Goal: Information Seeking & Learning: Learn about a topic

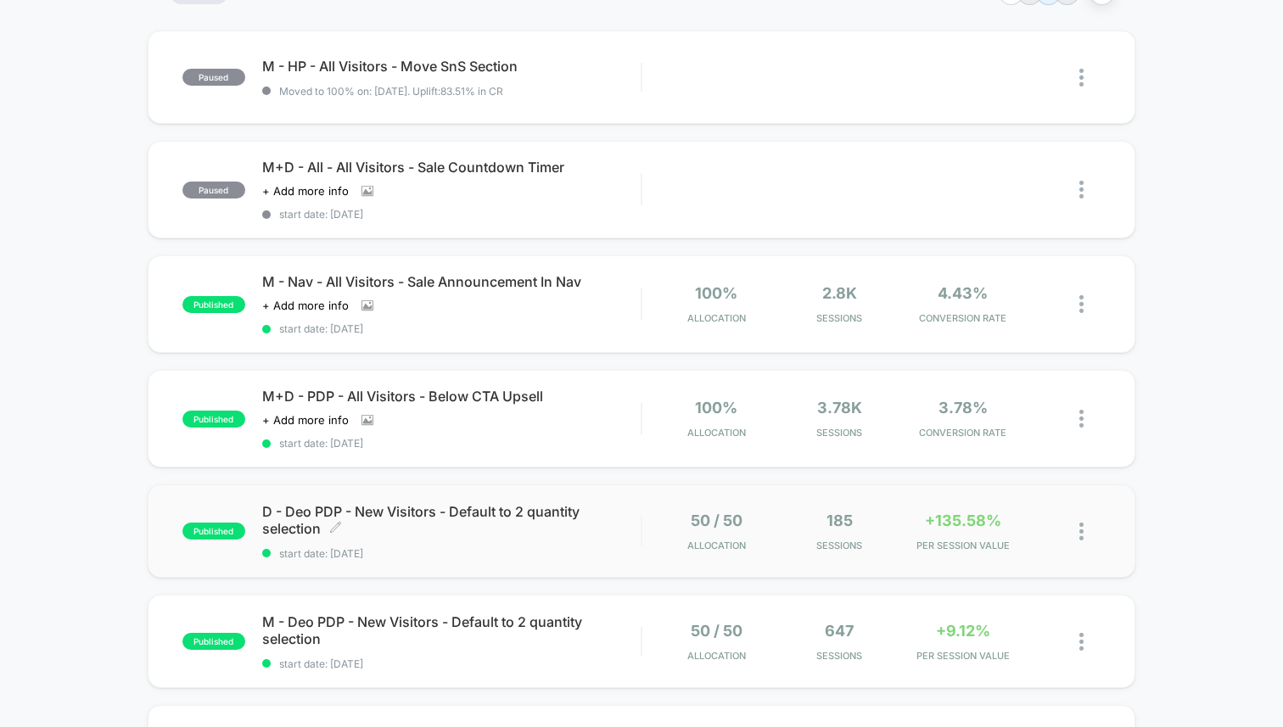
scroll to position [182, 0]
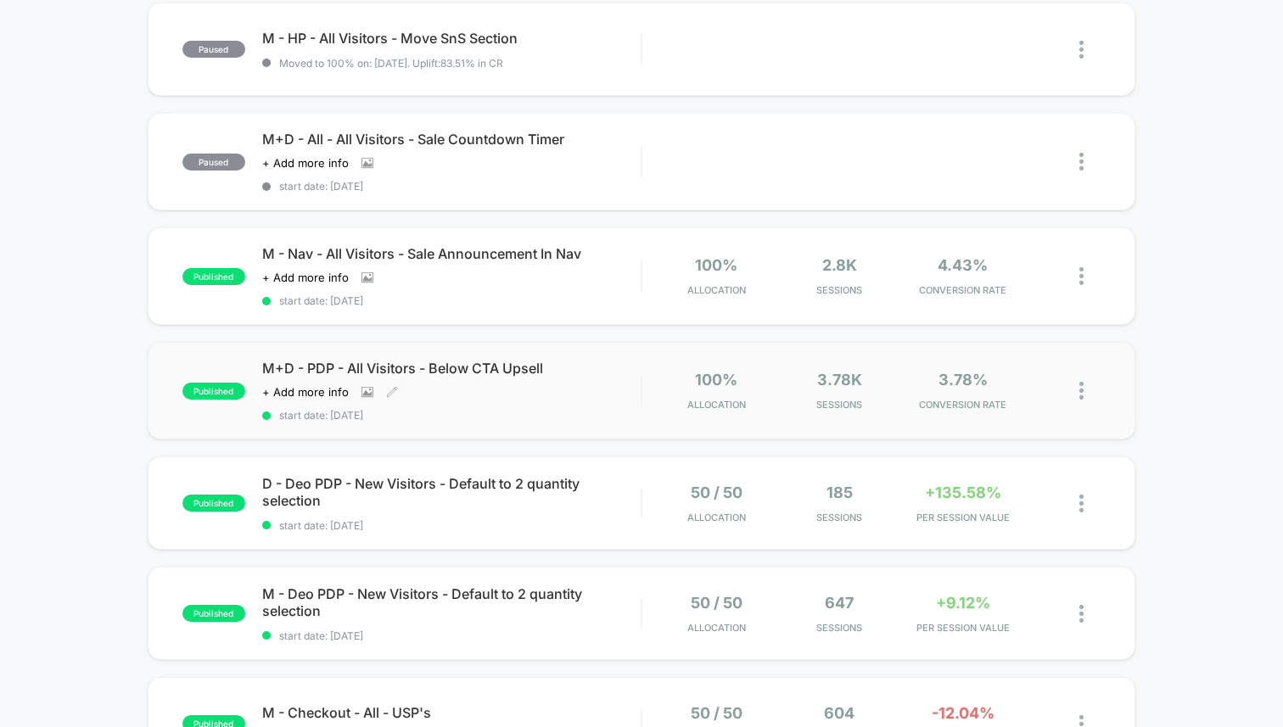
click at [533, 398] on div "M+D - PDP - All Visitors - Below CTA Upsell Click to view images Click to edit …" at bounding box center [451, 391] width 378 height 62
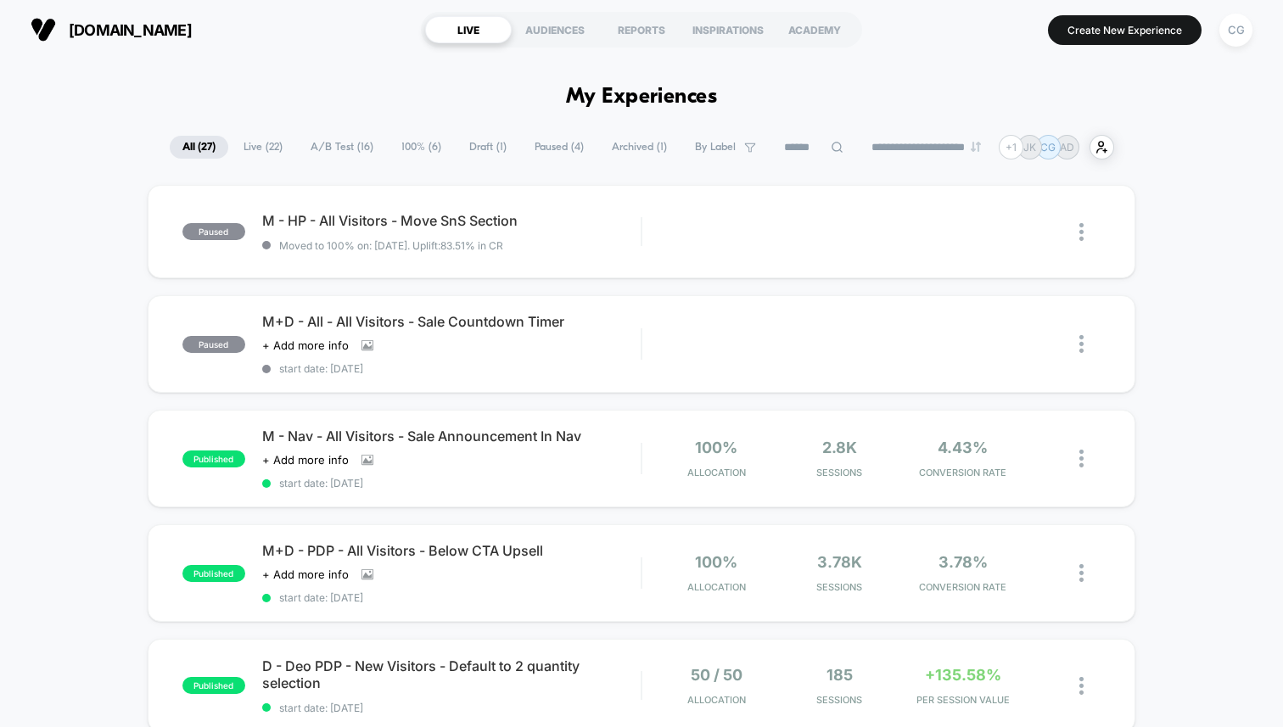
click at [902, 148] on select "**********" at bounding box center [927, 147] width 137 height 11
select select "*"
click at [859, 142] on select "**********" at bounding box center [927, 147] width 137 height 11
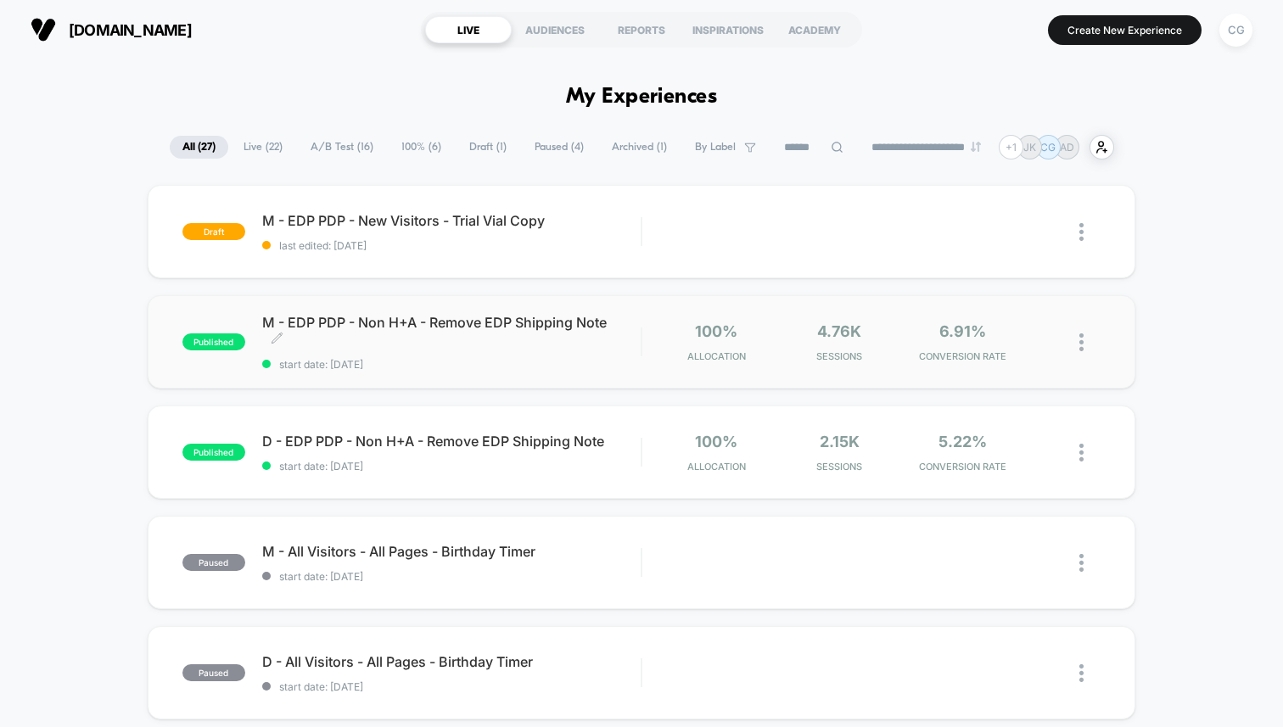
click at [423, 340] on span "M - EDP PDP - Non H+A - Remove EDP Shipping Note Click to edit experience detai…" at bounding box center [451, 331] width 378 height 34
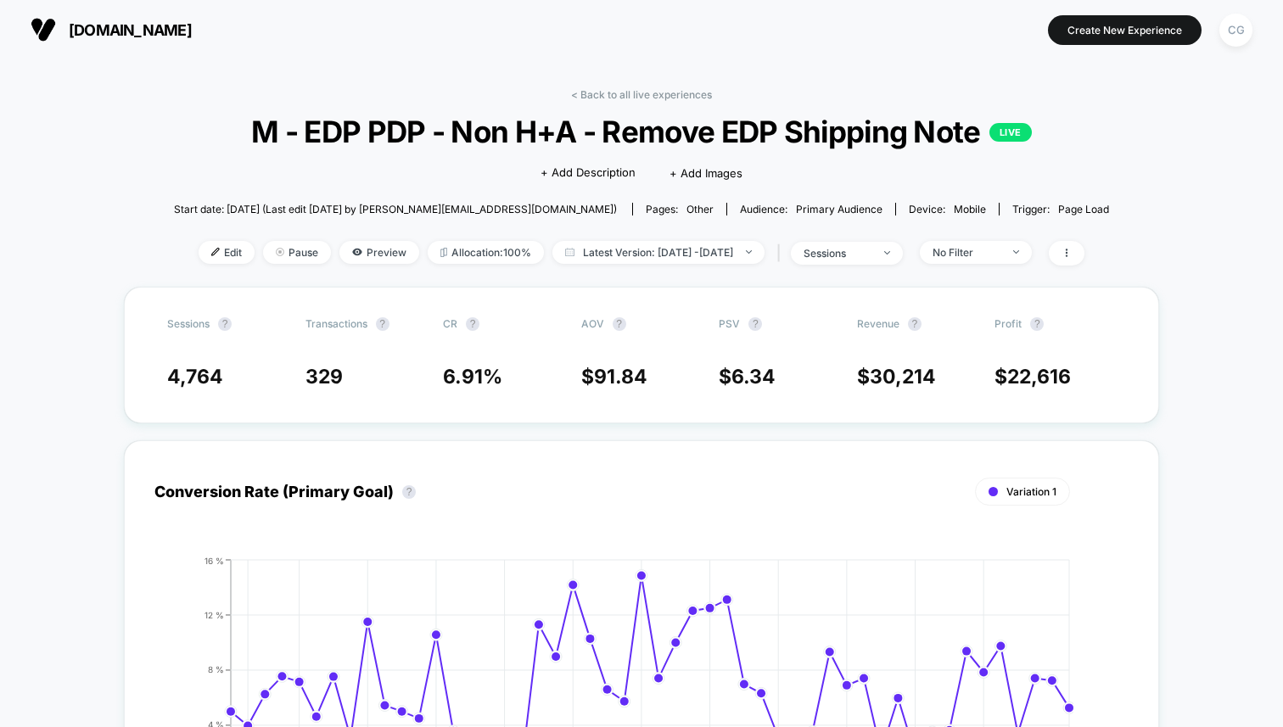
scroll to position [222, 0]
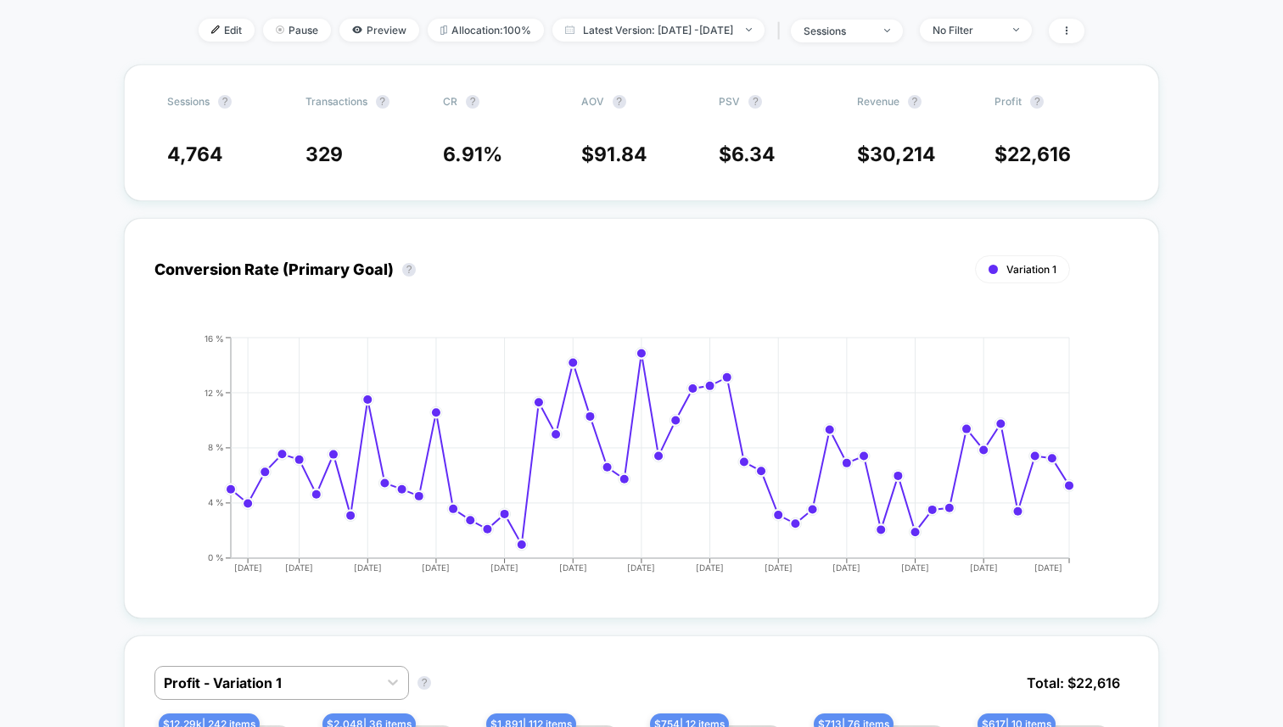
select select "*"
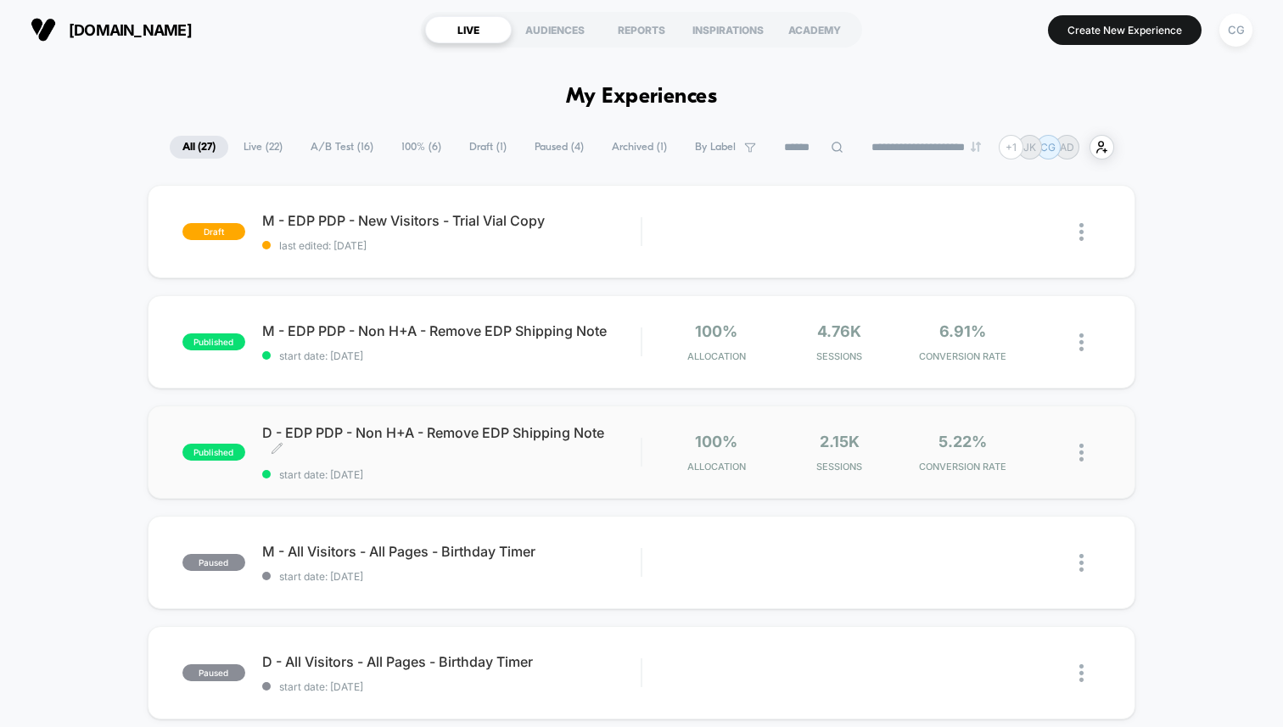
click at [568, 457] on span "D - EDP PDP - Non H+A - Remove EDP Shipping Note Click to edit experience detai…" at bounding box center [451, 441] width 378 height 34
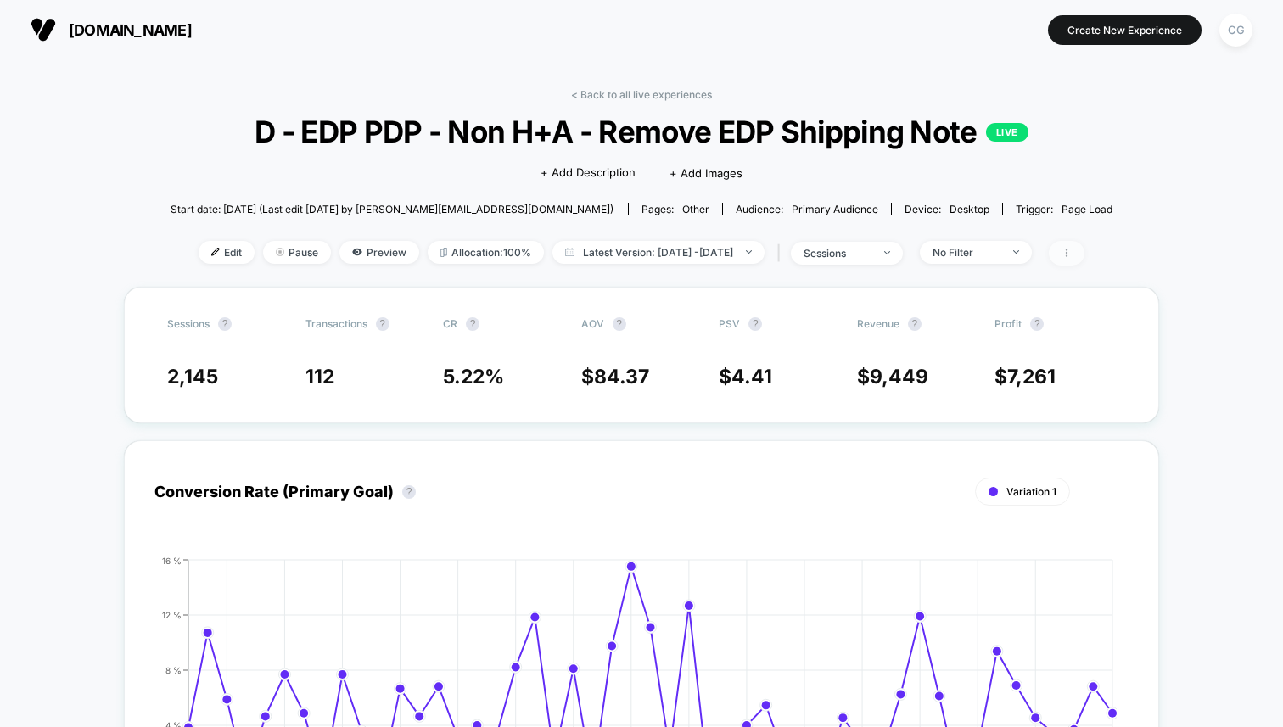
click at [1067, 252] on icon at bounding box center [1067, 253] width 2 height 8
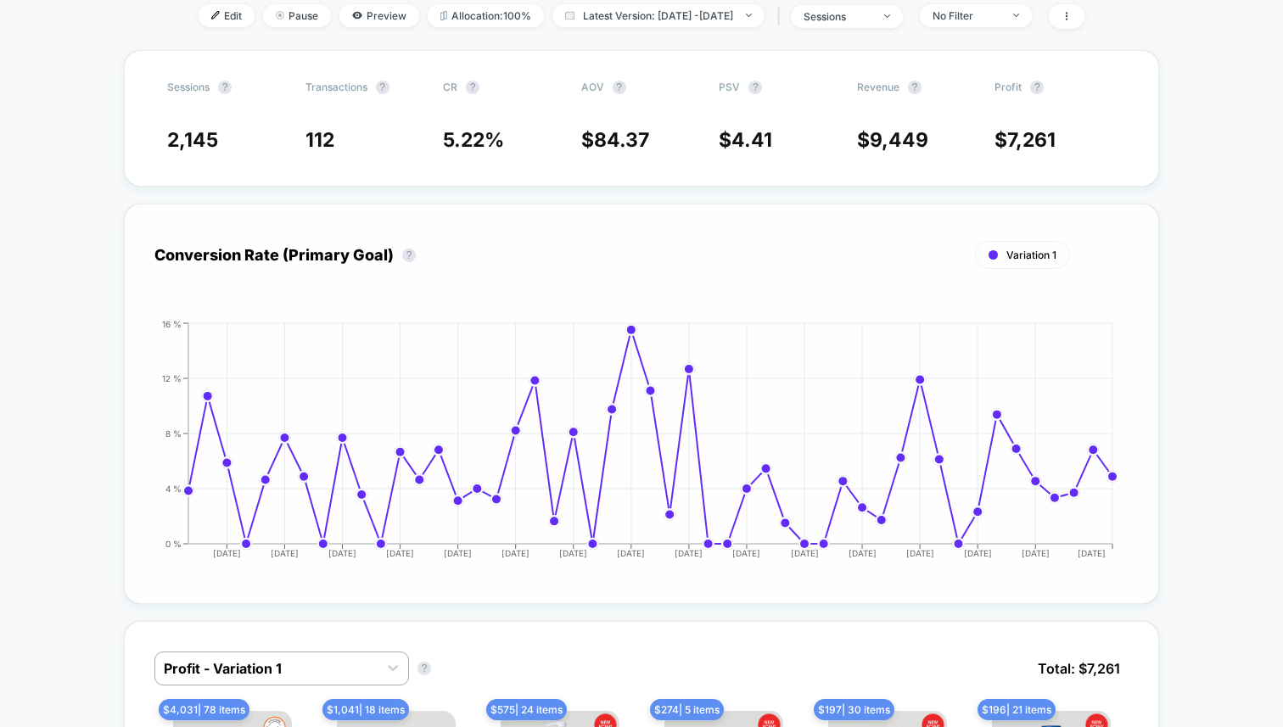
scroll to position [417, 0]
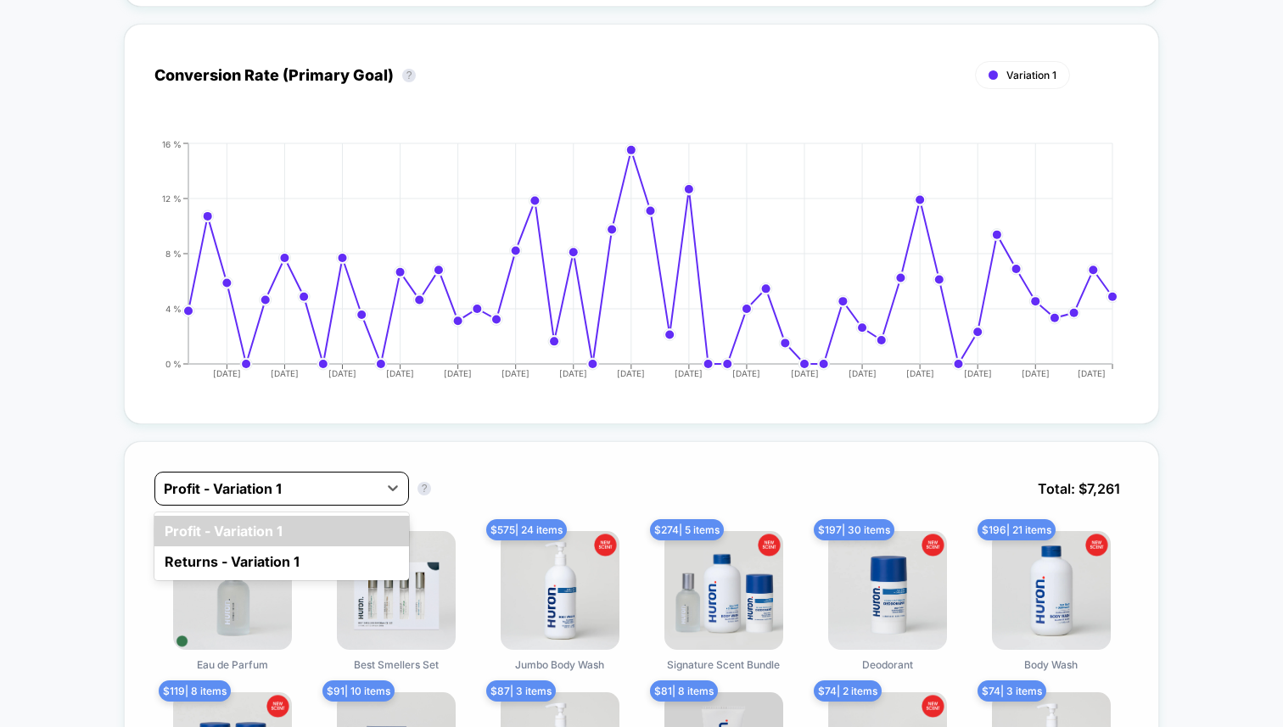
click at [370, 480] on div "Profit - Variation 1" at bounding box center [266, 488] width 222 height 27
click at [575, 490] on div "option Profit - Variation 1 focused, 1 of 2. 2 results available. Use Up and Do…" at bounding box center [641, 501] width 974 height 59
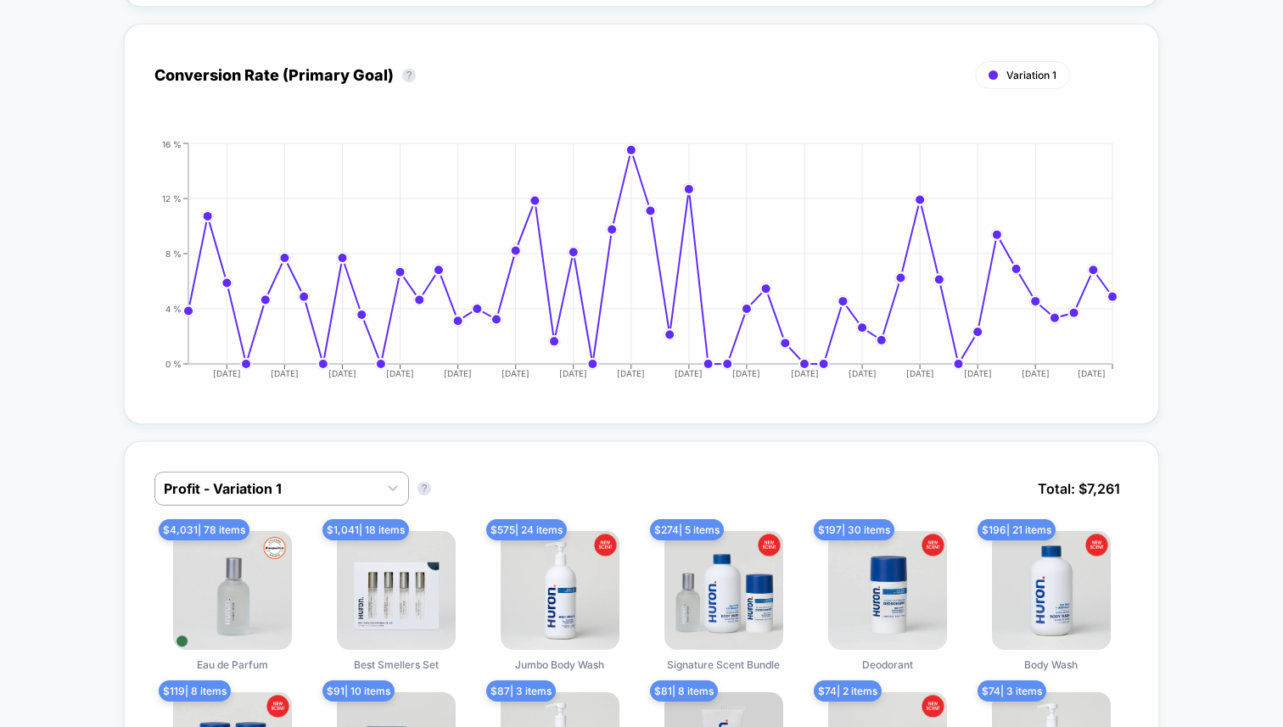
scroll to position [0, 0]
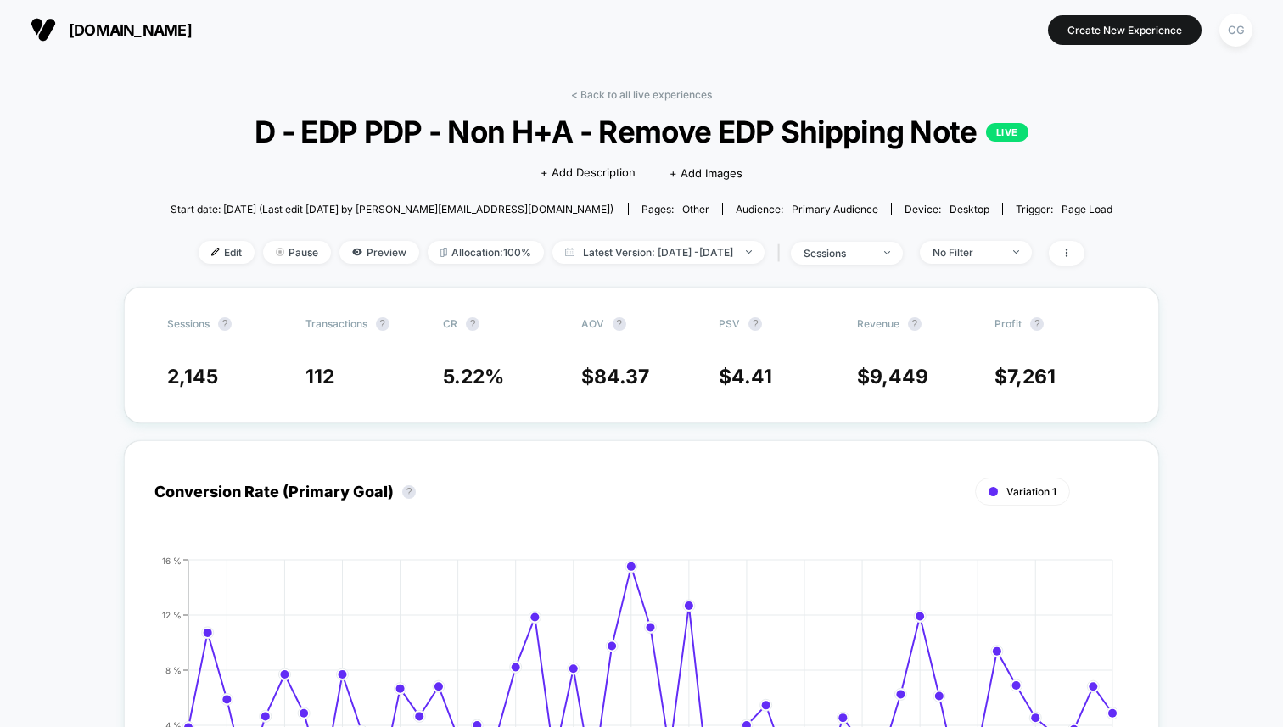
click at [783, 98] on div "< Back to all live experiences D - EDP PDP - Non H+A - Remove EDP Shipping Note…" at bounding box center [642, 187] width 943 height 199
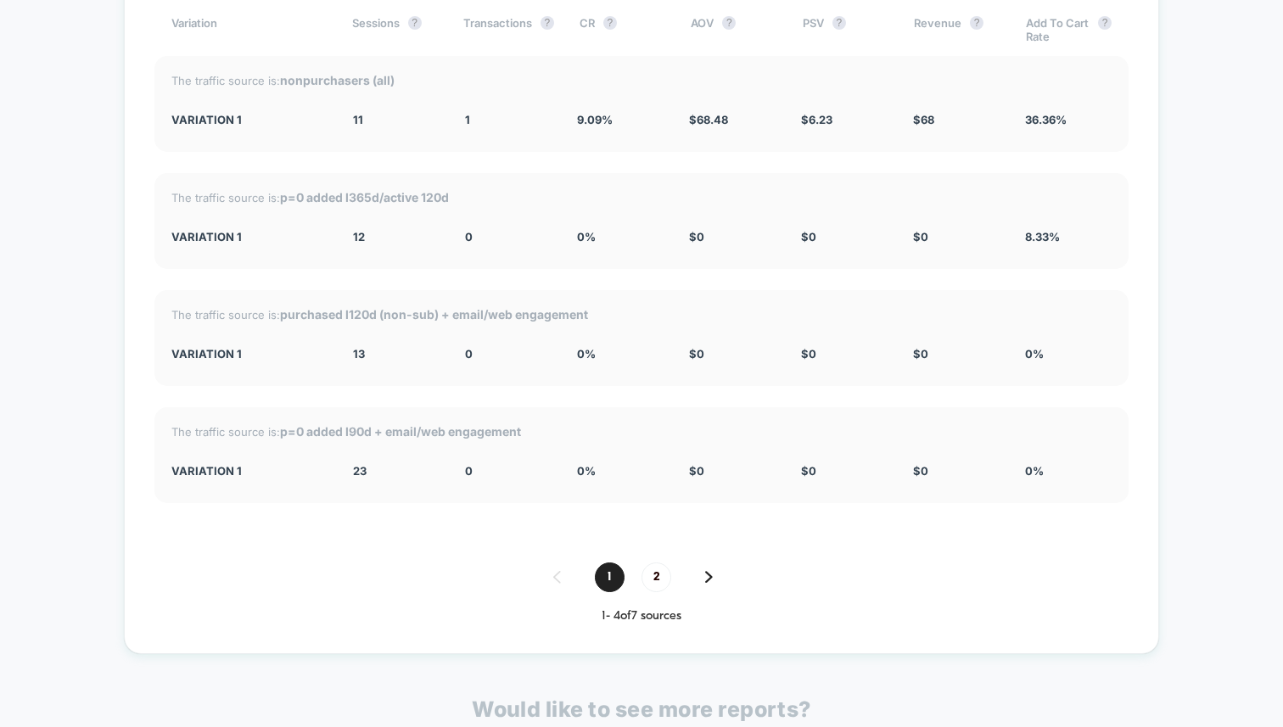
scroll to position [2923, 0]
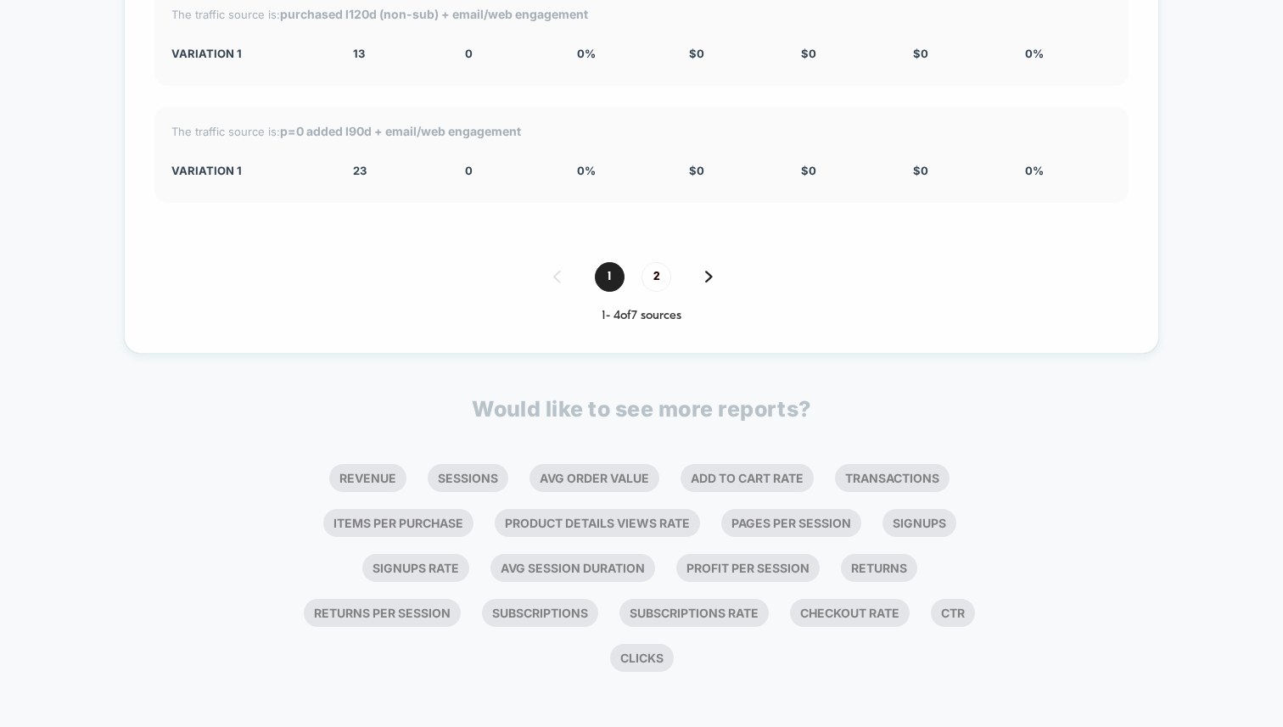
click at [704, 271] on div "1 2" at bounding box center [641, 277] width 974 height 30
click at [710, 271] on img at bounding box center [709, 277] width 8 height 12
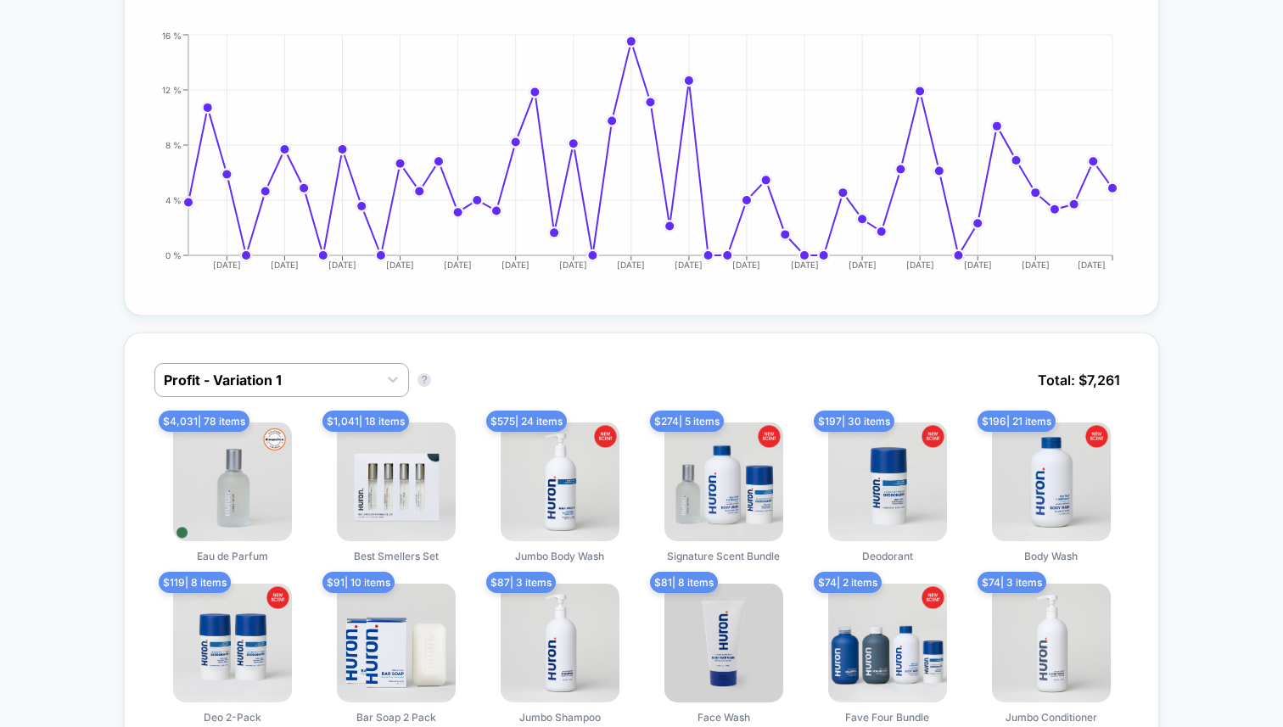
scroll to position [0, 0]
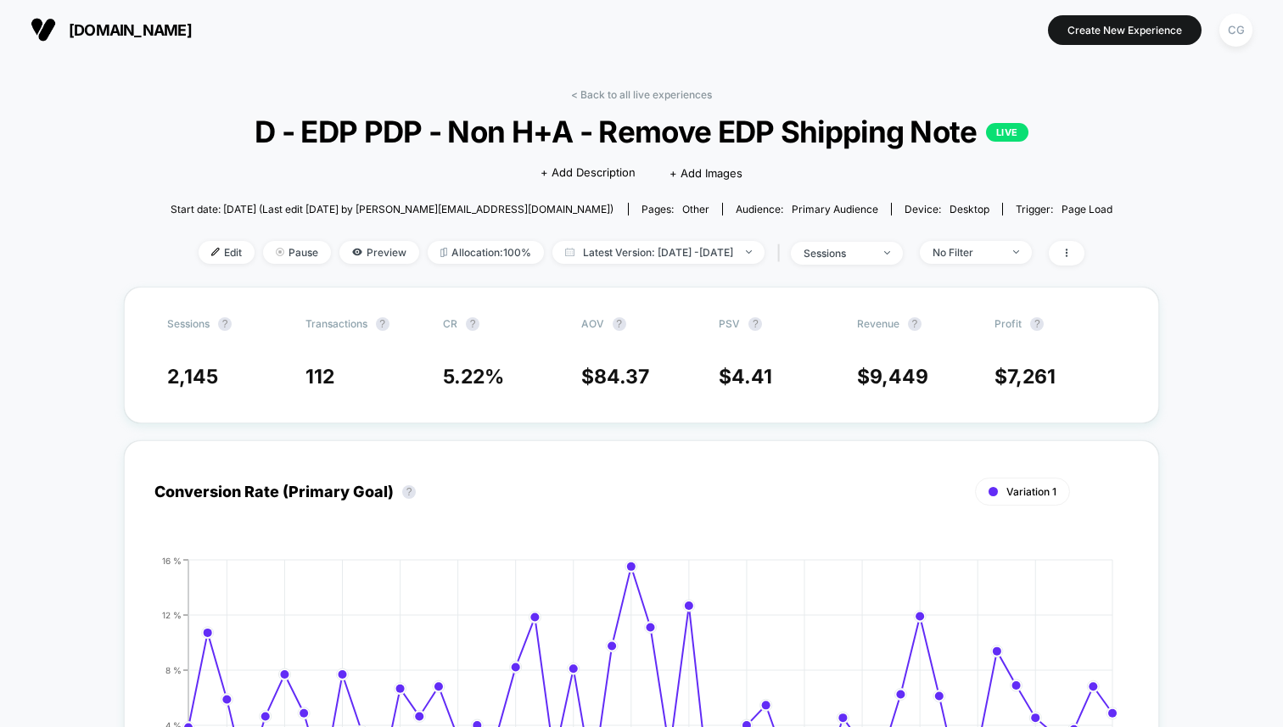
click at [769, 117] on span "D - EDP PDP - Non H+A - Remove EDP Shipping Note LIVE" at bounding box center [641, 132] width 848 height 36
click at [654, 91] on link "< Back to all live experiences" at bounding box center [641, 94] width 141 height 13
select select "*"
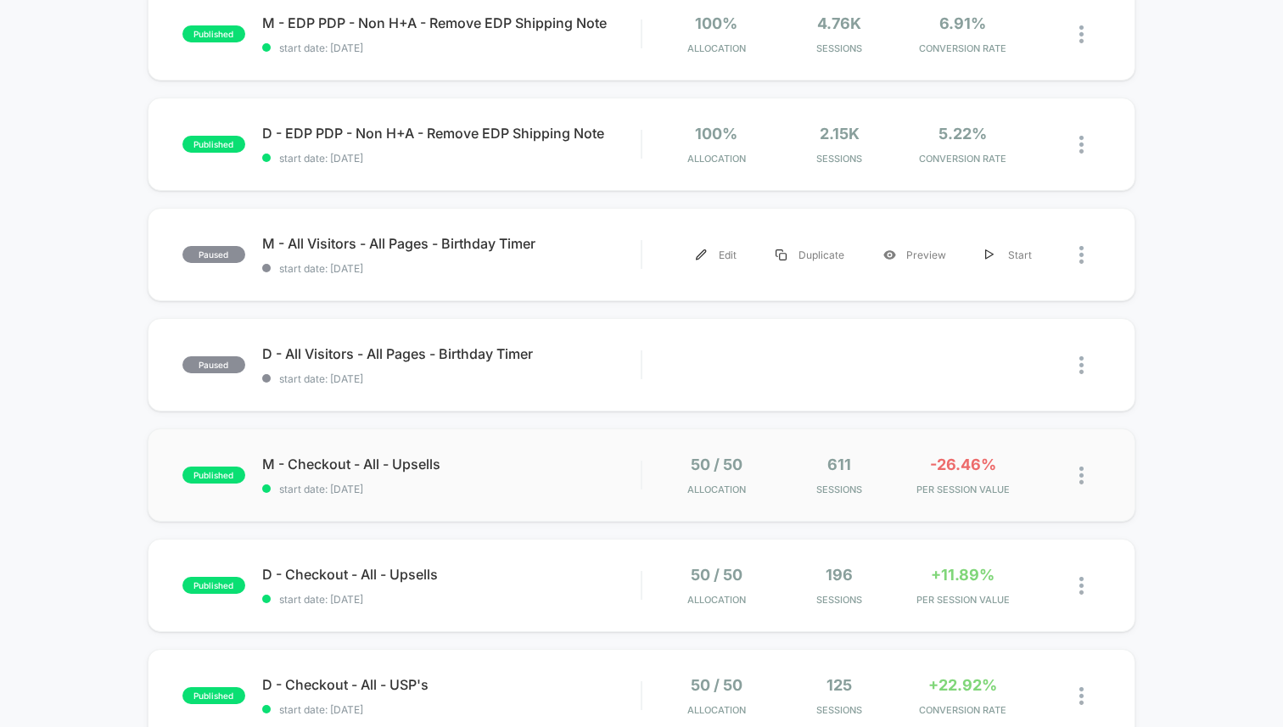
scroll to position [77, 0]
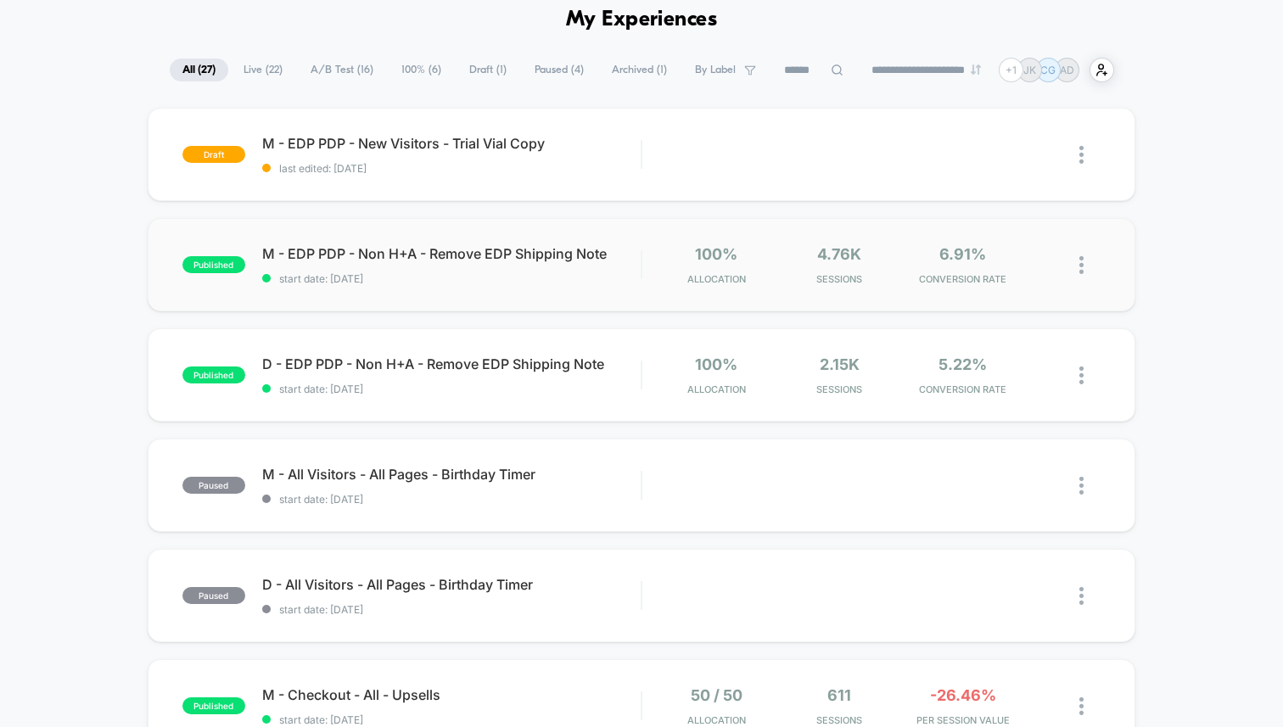
click at [549, 293] on div "published M - EDP PDP - Non H+A - Remove EDP Shipping Note start date: 7/11/202…" at bounding box center [642, 264] width 988 height 93
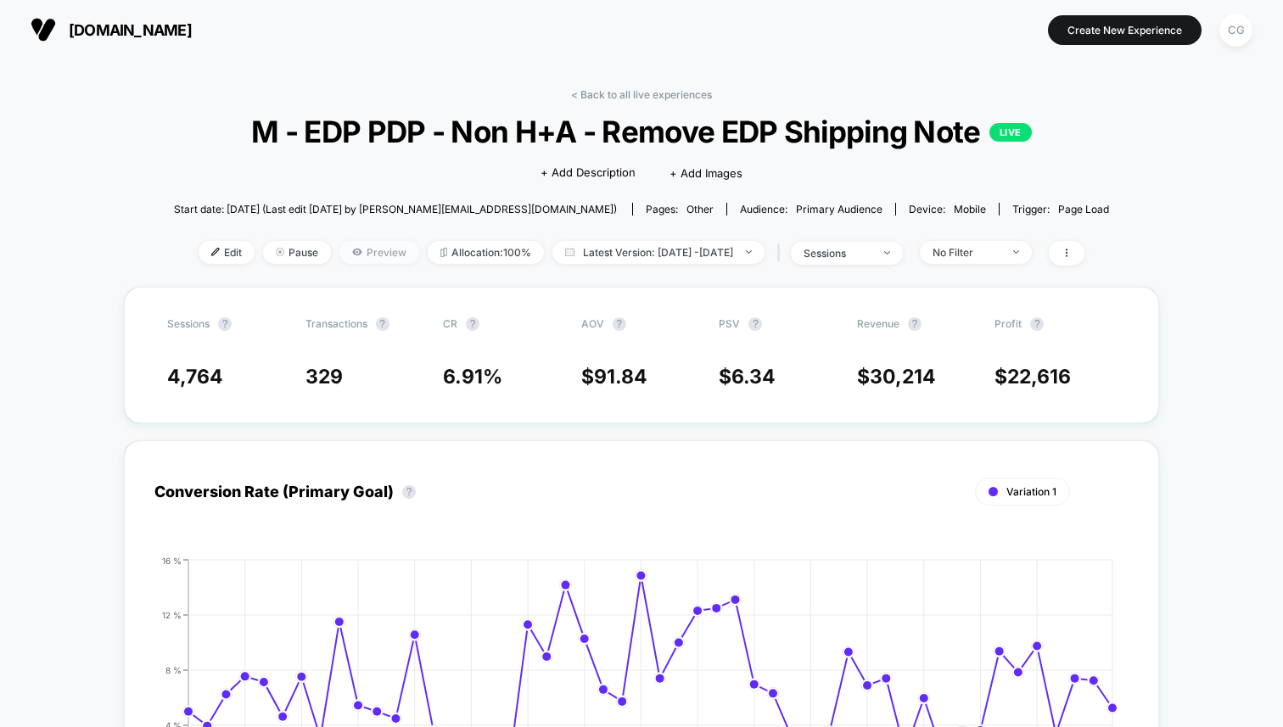
click at [346, 251] on span "Preview" at bounding box center [379, 252] width 80 height 23
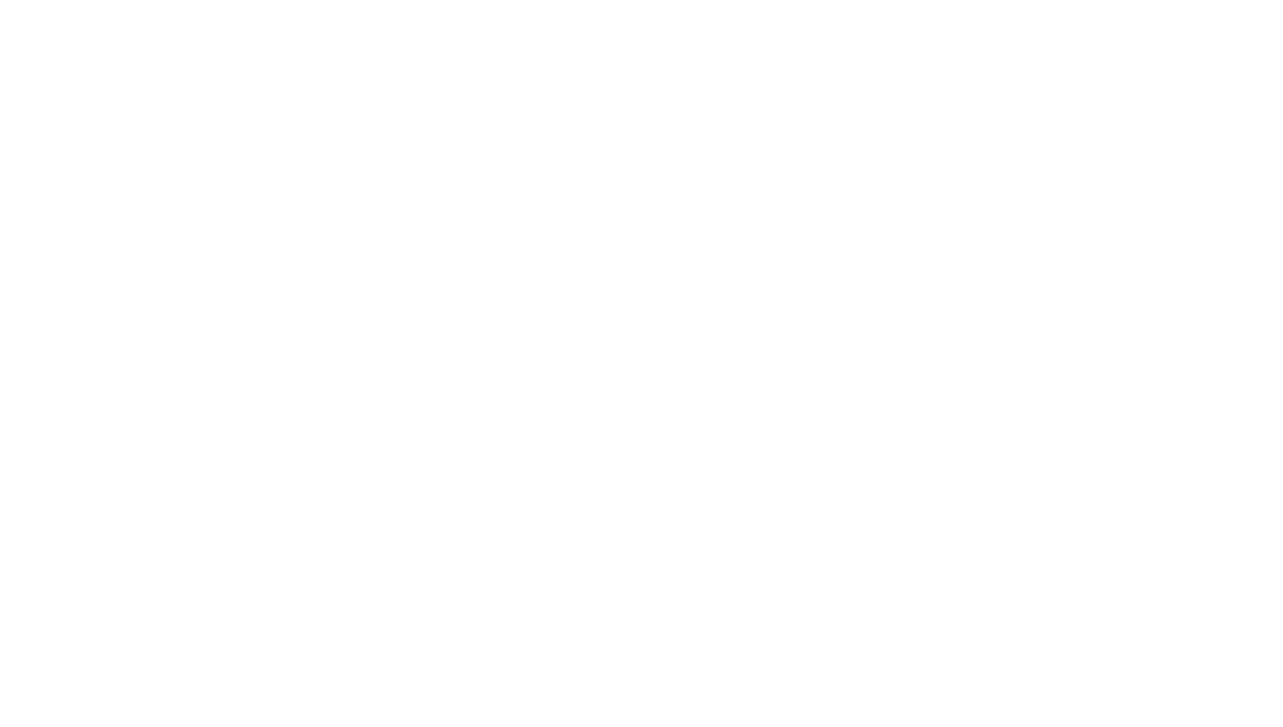
select select "*"
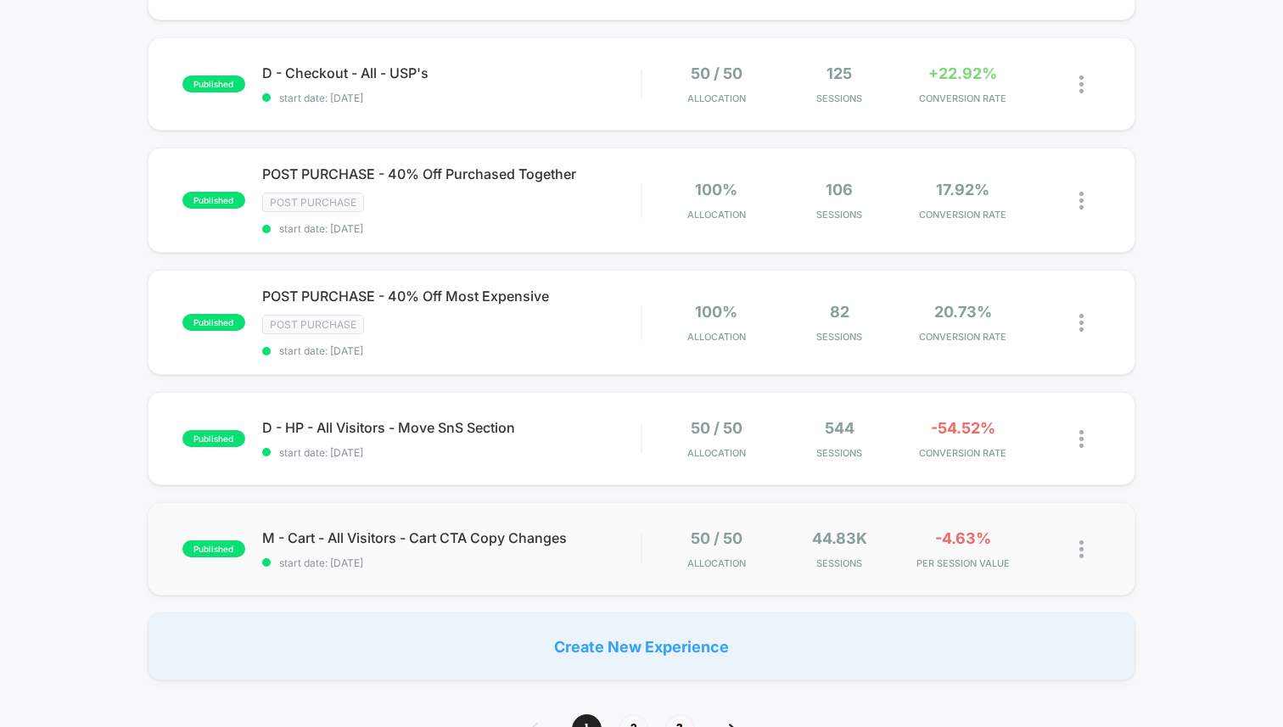
scroll to position [1138, 0]
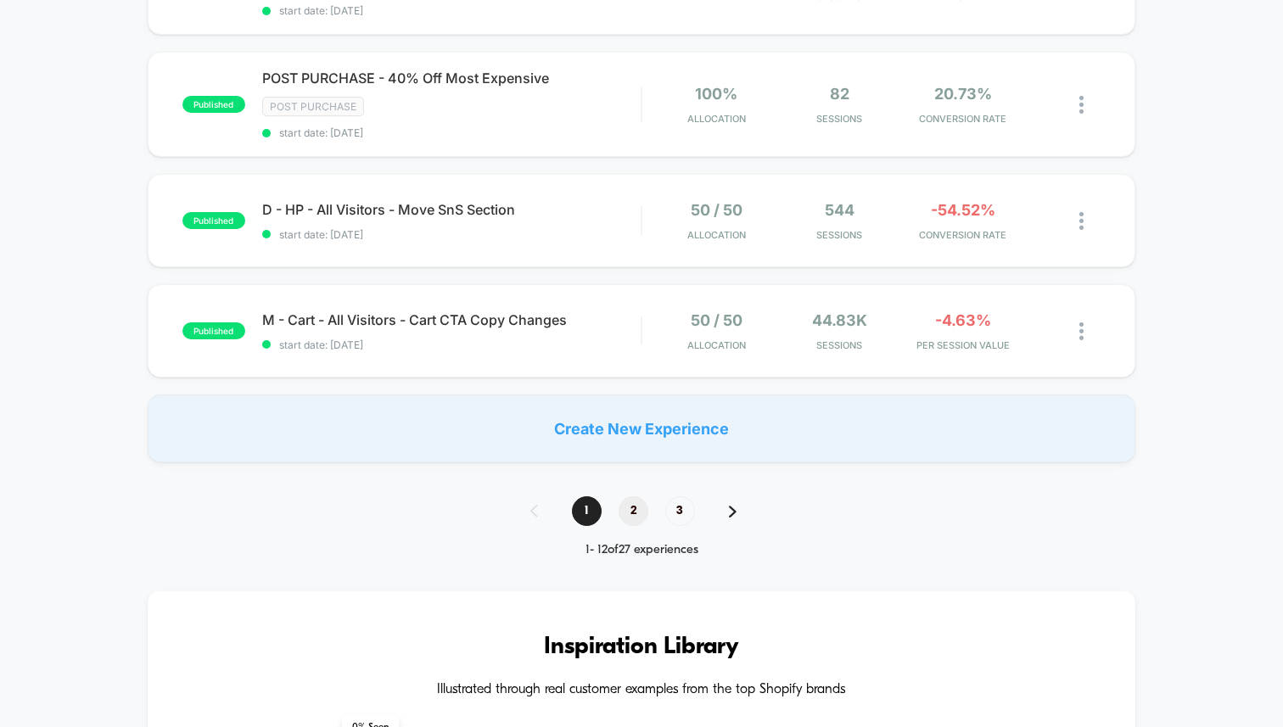
click at [641, 506] on span "2" at bounding box center [633, 511] width 30 height 30
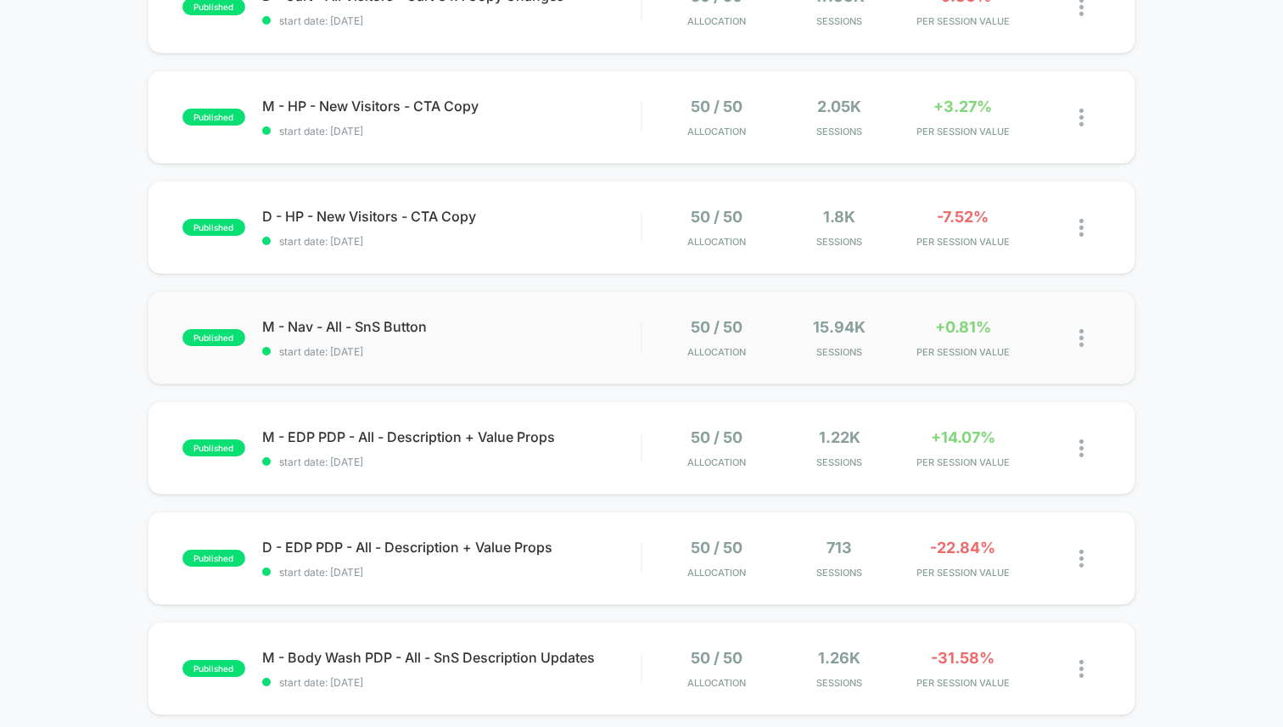
scroll to position [269, 0]
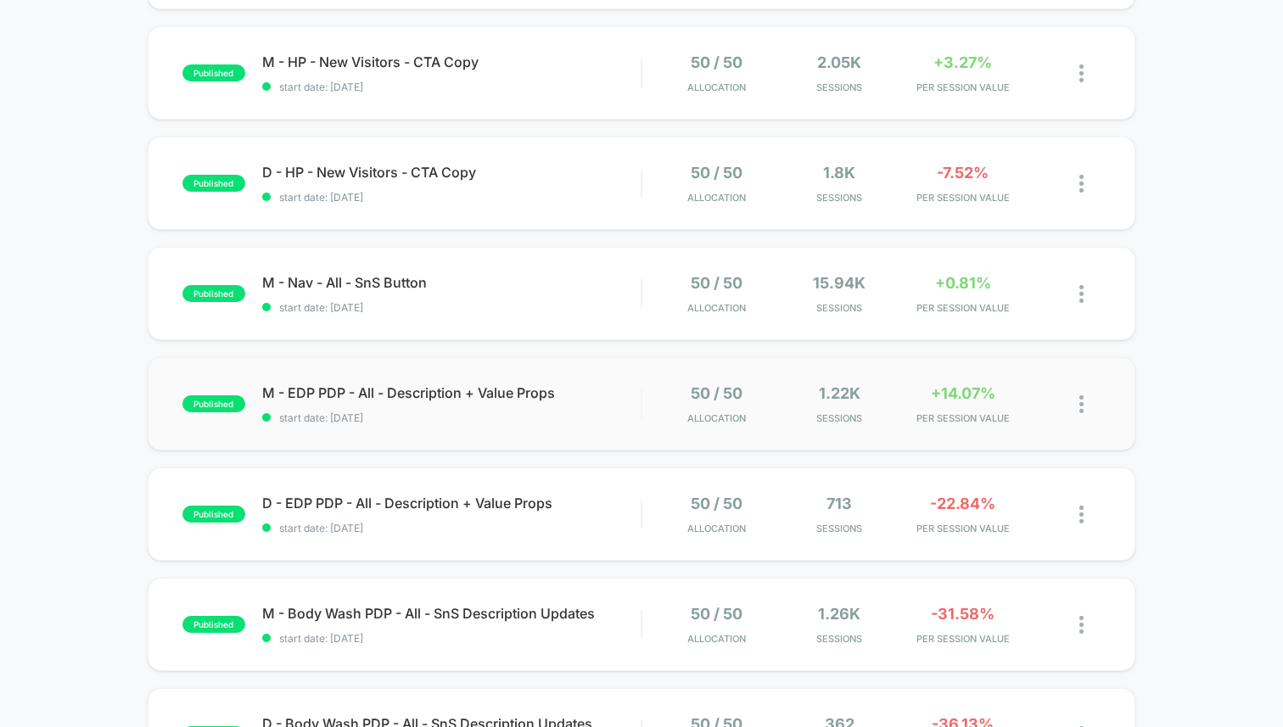
click at [526, 425] on div "published M - EDP PDP - All - Description + Value Props start date: 8/13/2025 5…" at bounding box center [642, 403] width 988 height 93
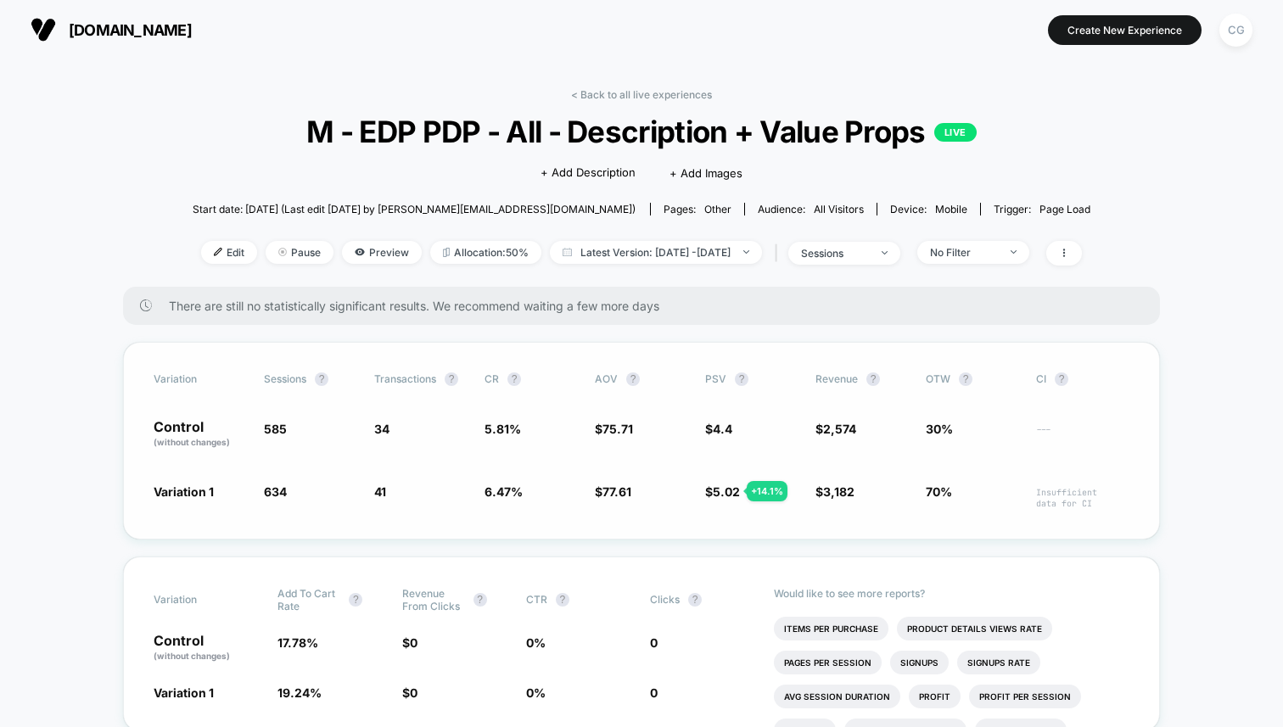
click at [949, 375] on span "OTW ?" at bounding box center [972, 379] width 93 height 14
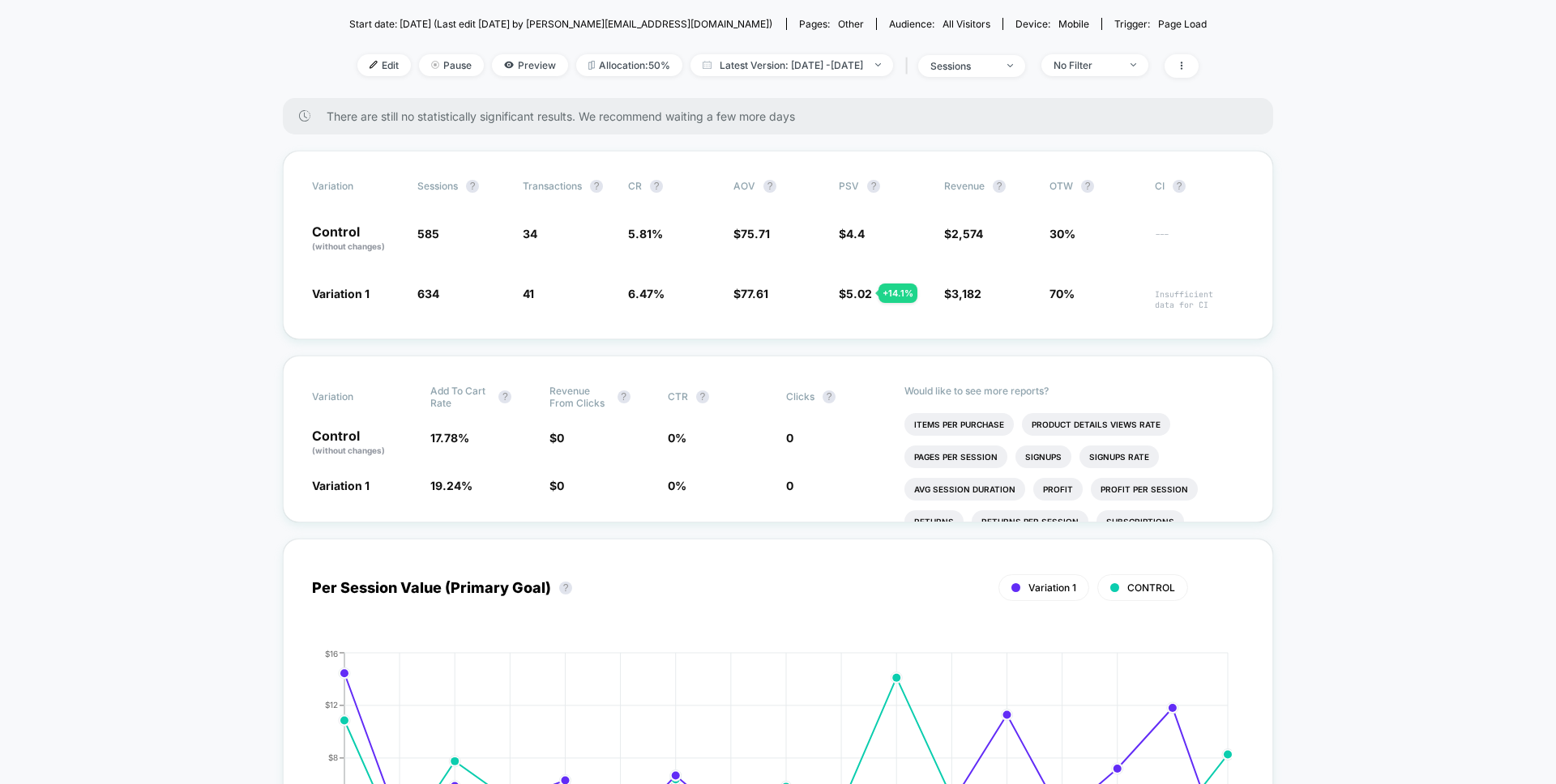
scroll to position [179, 0]
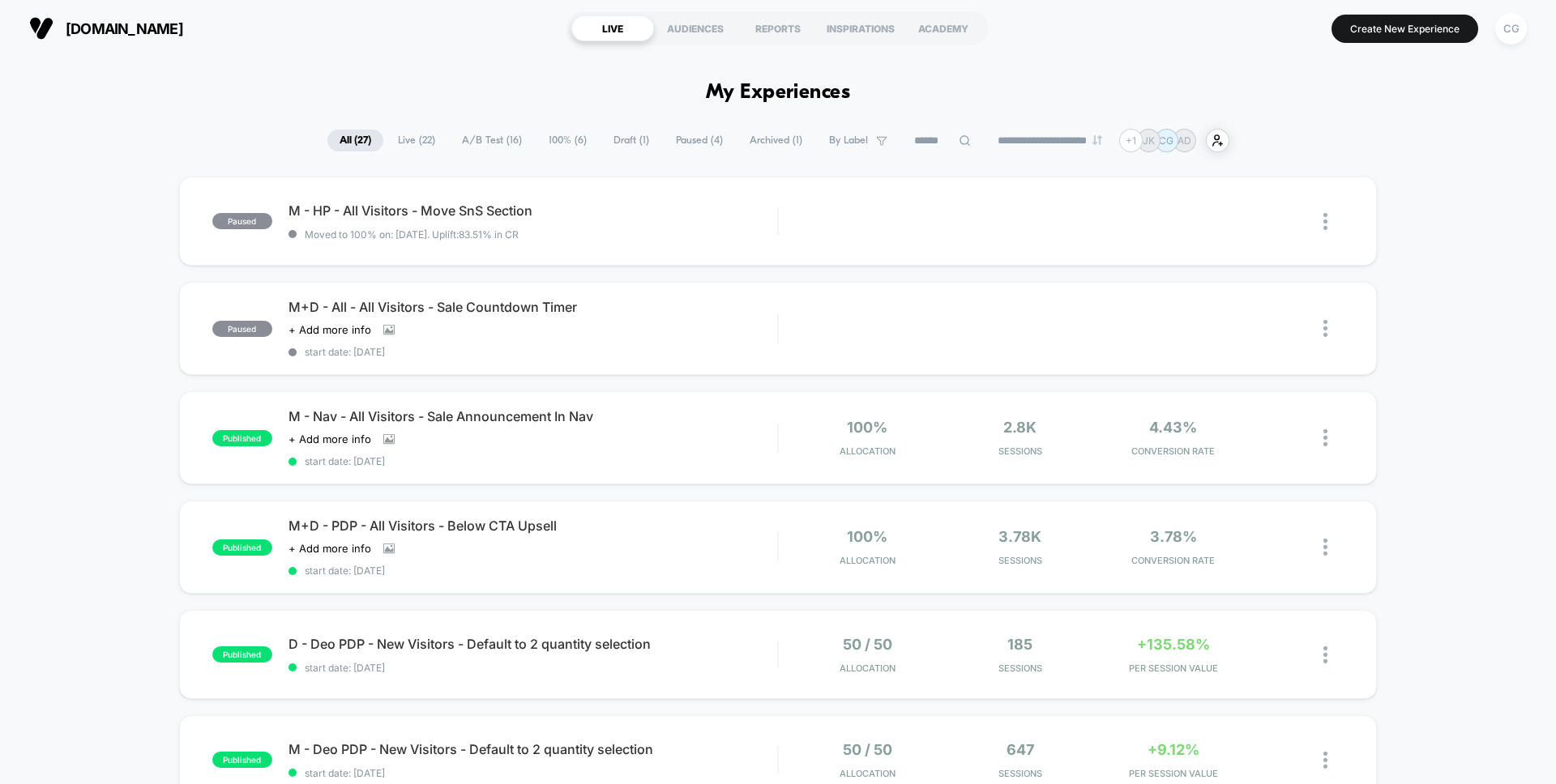
click at [967, 141] on div at bounding box center [942, 140] width 81 height 19
paste input "**********"
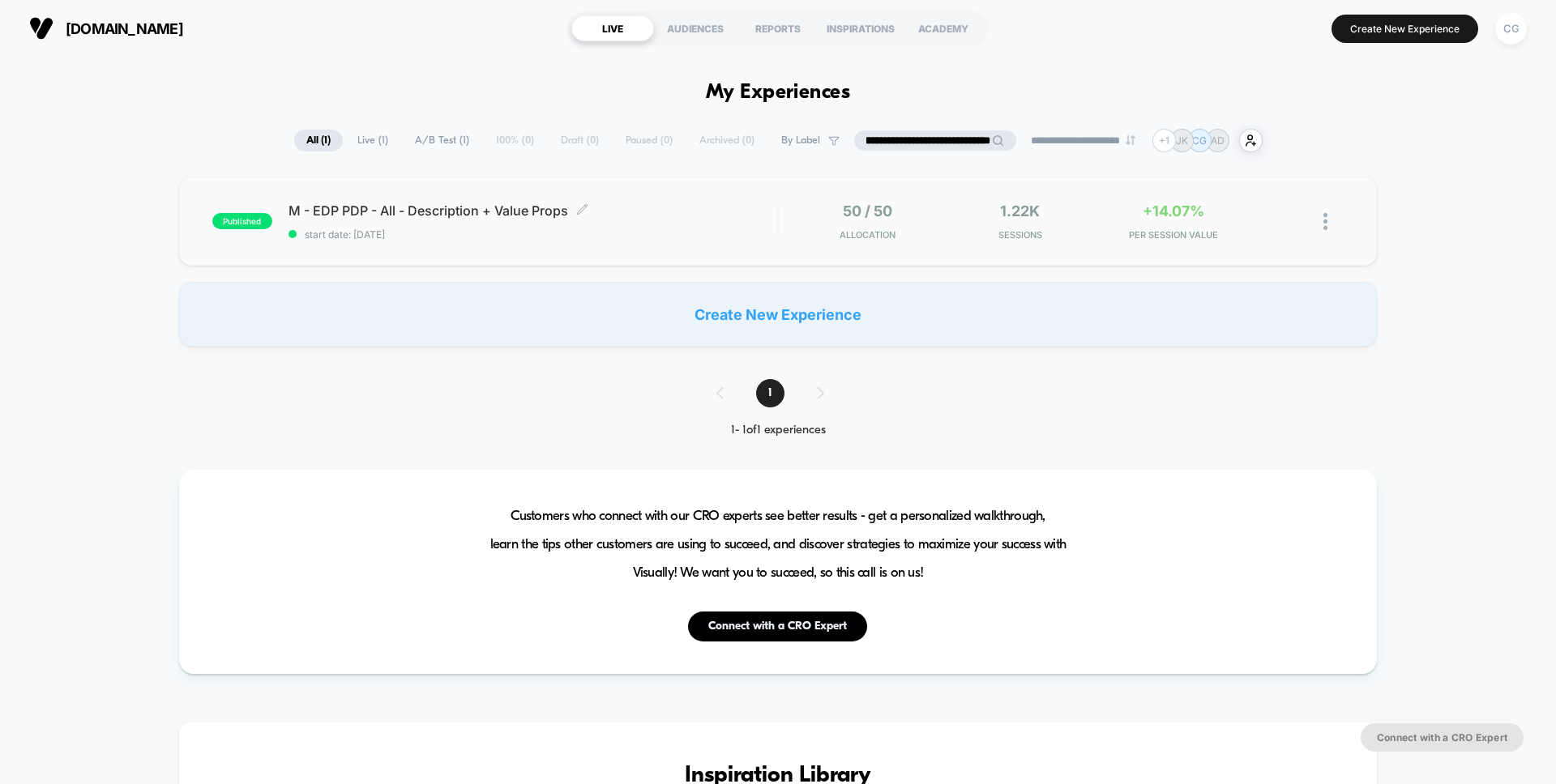
type input "**********"
click at [767, 222] on div "M - EDP PDP - All - Description + Value Props Click to edit experience details …" at bounding box center [533, 222] width 489 height 38
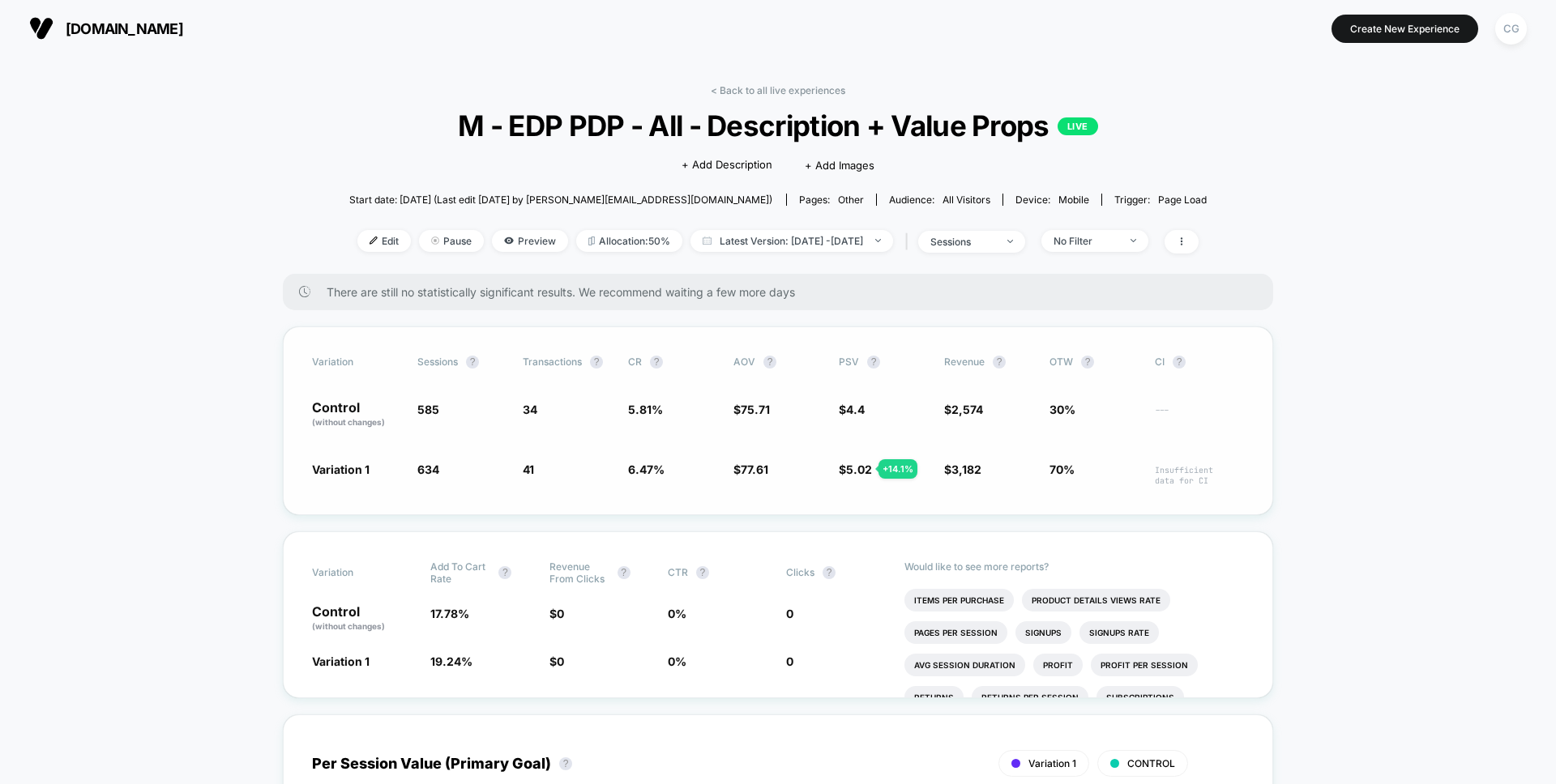
click at [890, 472] on div "+ 14.1 %" at bounding box center [898, 469] width 39 height 19
click at [1060, 471] on span "70%" at bounding box center [1062, 469] width 25 height 13
click at [812, 176] on div "Click to edit experience details + Add Description + Add Images" at bounding box center [778, 163] width 515 height 43
click at [1012, 142] on div "Click to edit experience details + Add Description + Add Images" at bounding box center [778, 163] width 515 height 43
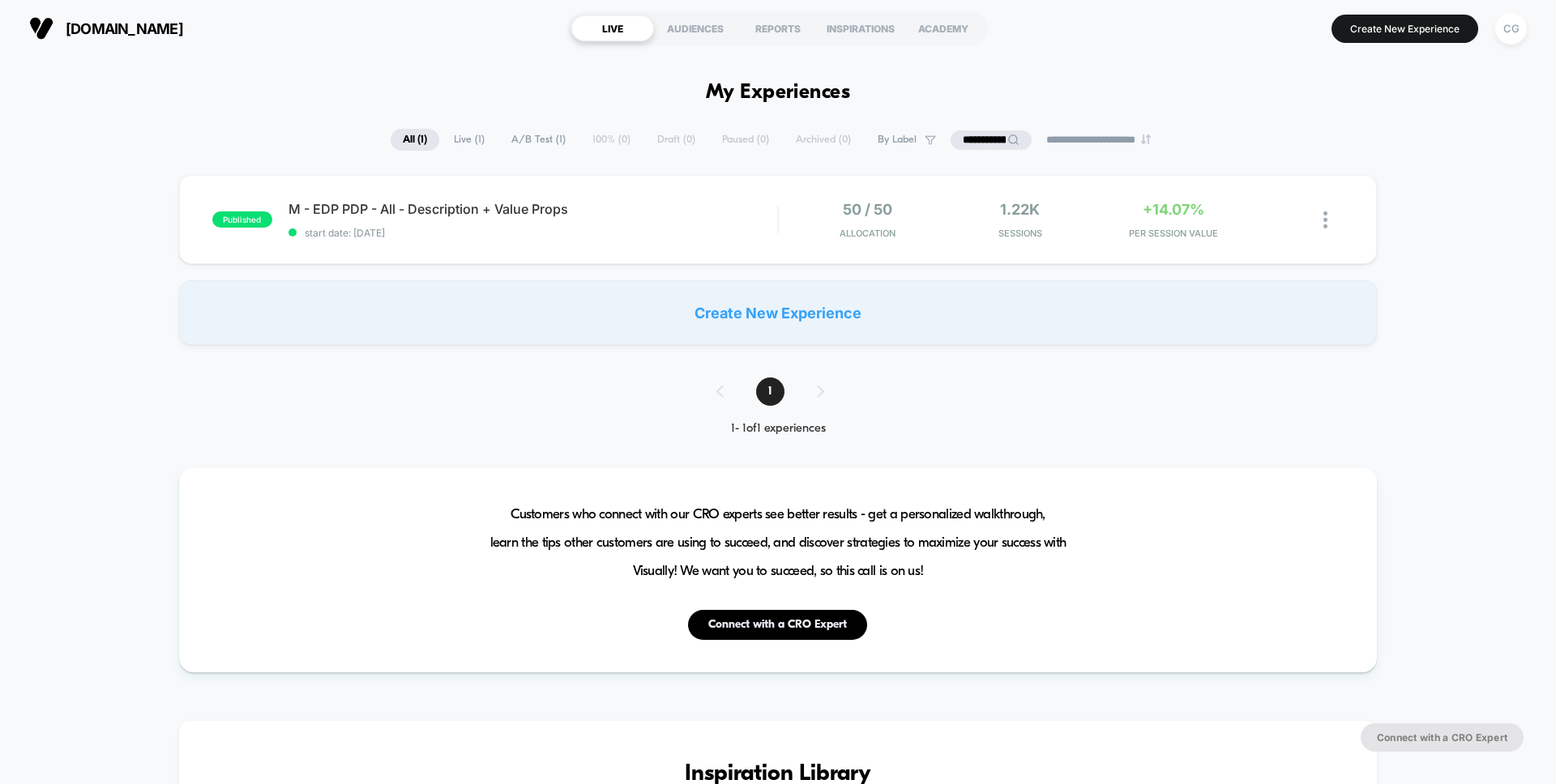
click at [970, 141] on input "**********" at bounding box center [991, 140] width 81 height 19
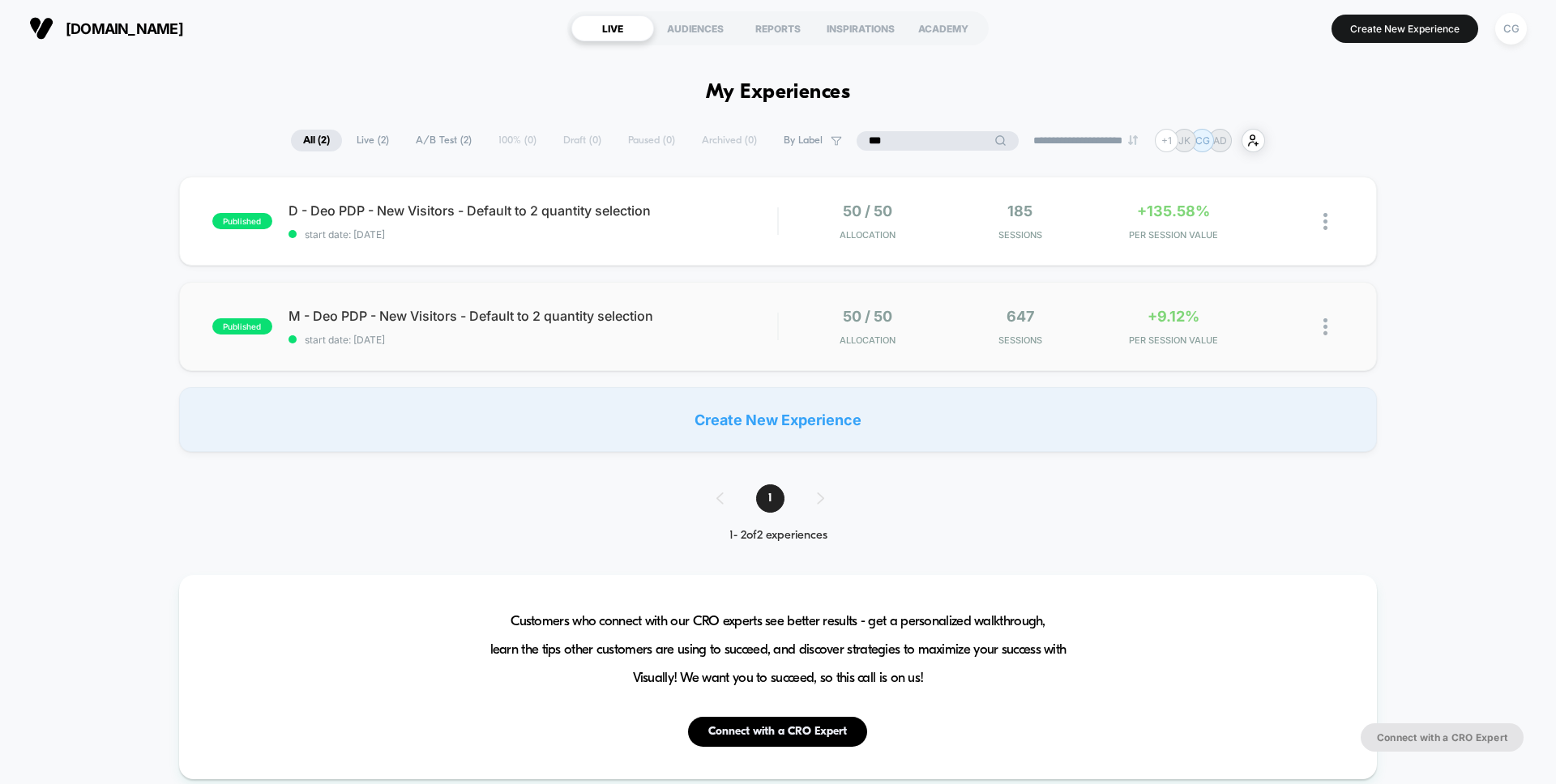
type input "***"
click at [658, 297] on div "published M - Deo PDP - New Visitors - Default to 2 quantity selection start da…" at bounding box center [778, 326] width 1198 height 89
click at [671, 243] on div "published D - Deo PDP - New Visitors - Default to 2 quantity selection start da…" at bounding box center [778, 221] width 1198 height 89
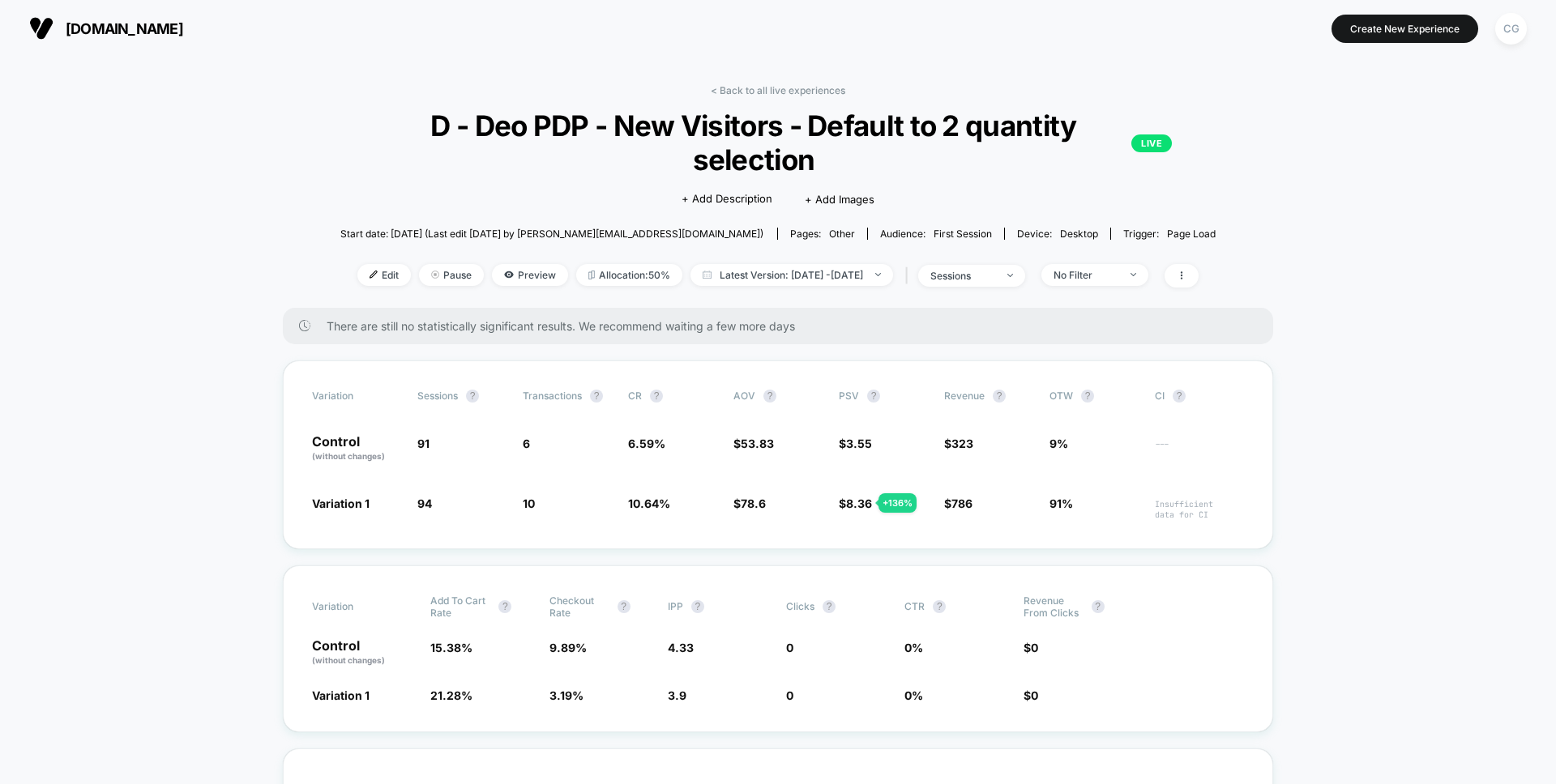
click at [353, 151] on div "< Back to all live experiences D - Deo PDP - New Visitors - Default to 2 quanti…" at bounding box center [778, 196] width 876 height 223
click at [899, 167] on span "D - Deo PDP - New Visitors - Default to 2 quantity selection LIVE" at bounding box center [778, 142] width 788 height 68
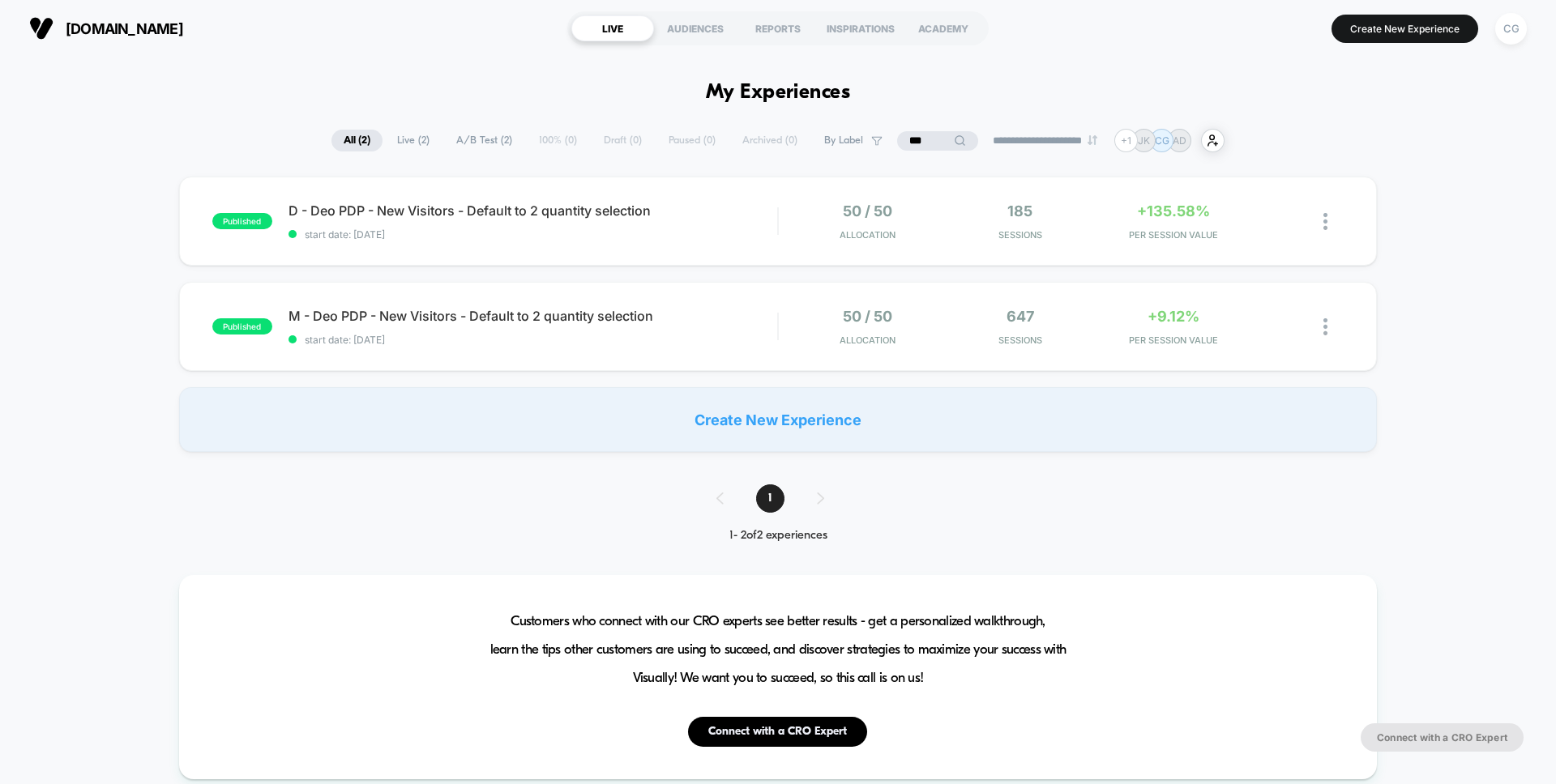
click at [954, 142] on icon at bounding box center [960, 140] width 12 height 12
click at [906, 141] on input "***" at bounding box center [938, 140] width 162 height 19
type input "*********"
click at [593, 324] on span "M - Body Wash PDP - All - SnS Description Updates Click to edit experience deta…" at bounding box center [533, 315] width 489 height 16
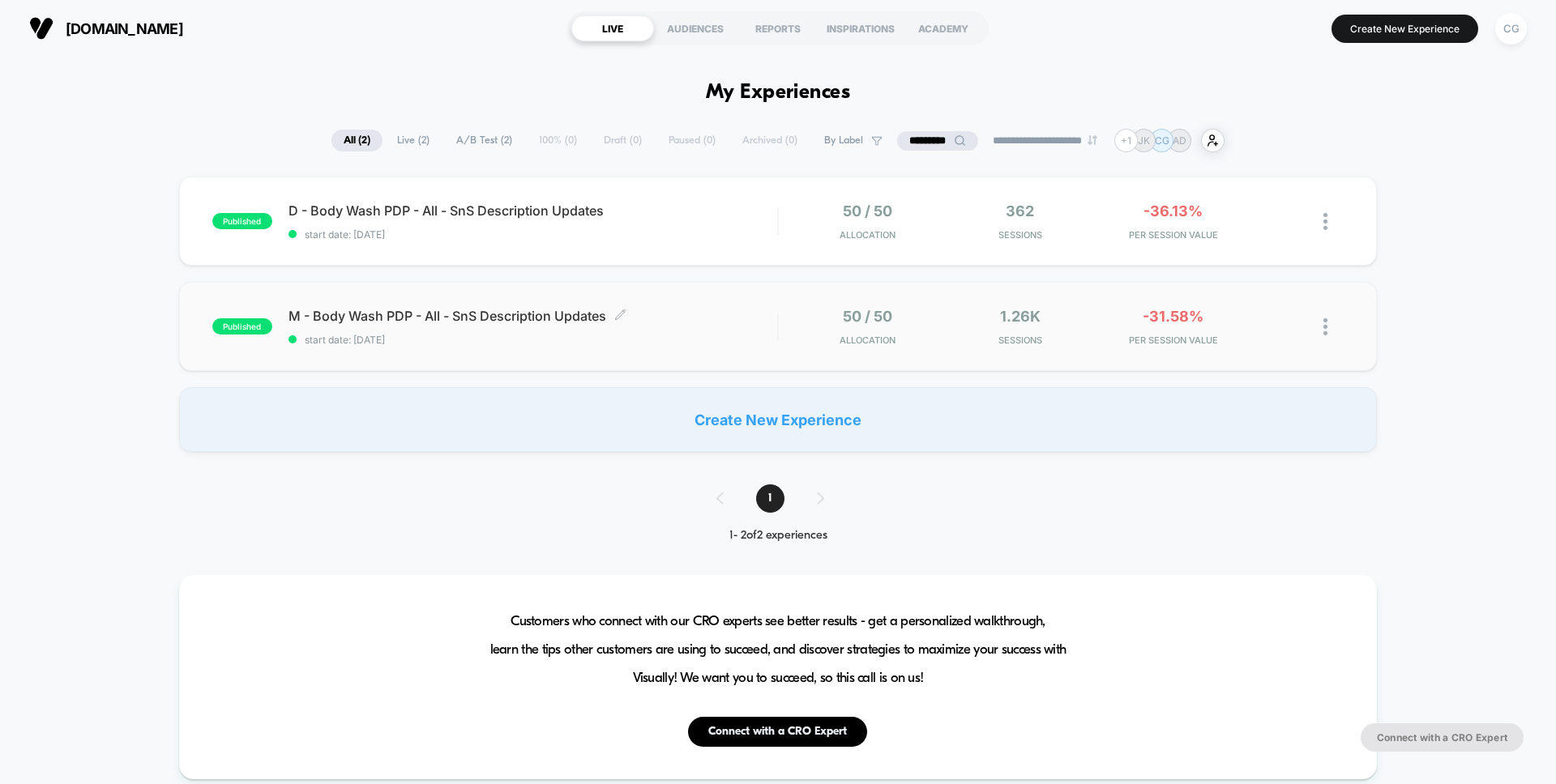
click at [580, 324] on span "M - Body Wash PDP - All - SnS Description Updates Click to edit experience deta…" at bounding box center [533, 315] width 489 height 16
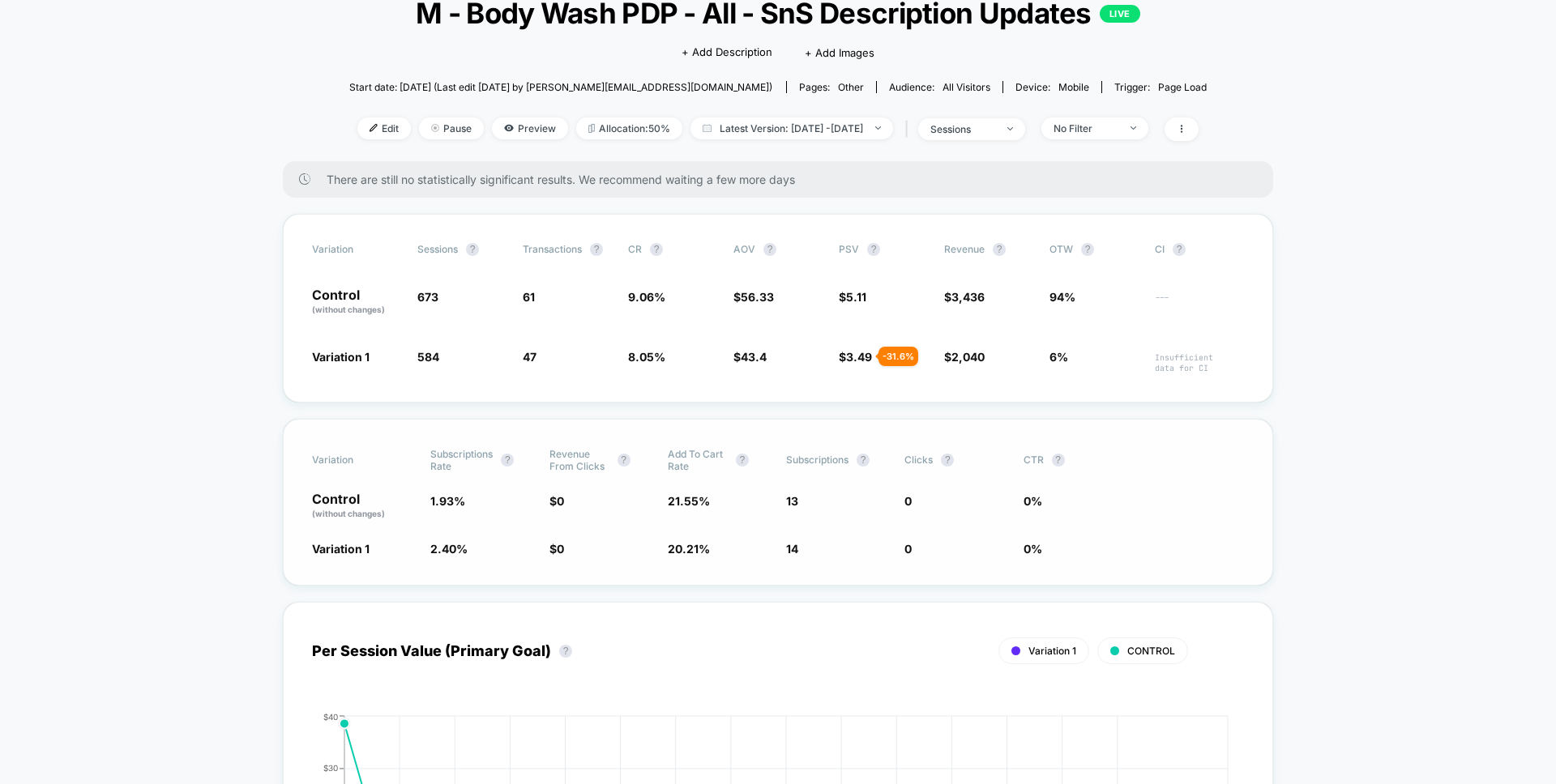
scroll to position [133, 0]
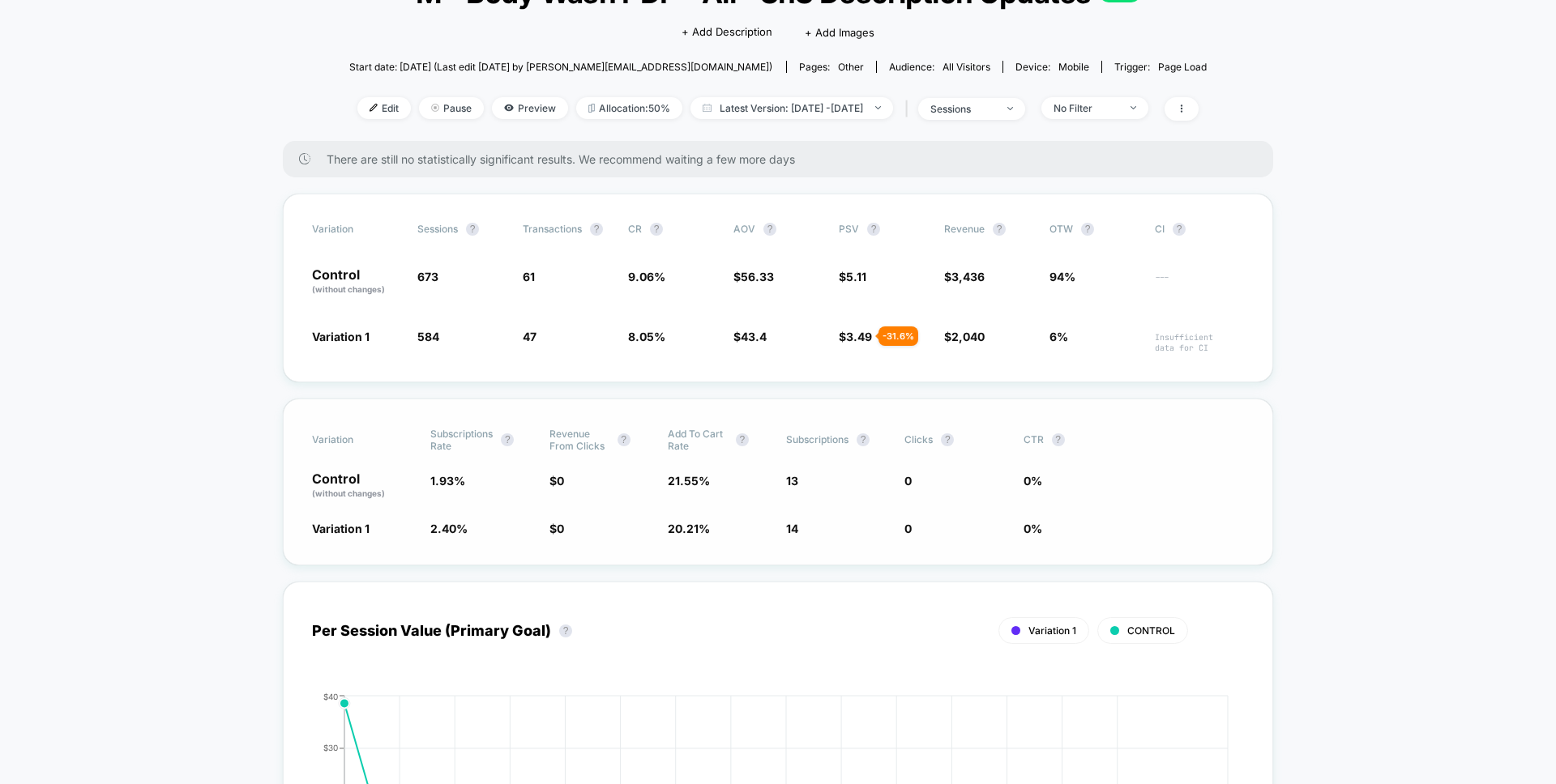
click at [439, 436] on span "Subscriptions Rate" at bounding box center [461, 439] width 62 height 24
click at [455, 537] on div "Variation Subscriptions Rate ? Revenue From Clicks ? Add To Cart Rate ? Subscri…" at bounding box center [778, 481] width 991 height 167
click at [452, 530] on span "2.40 %" at bounding box center [449, 528] width 37 height 13
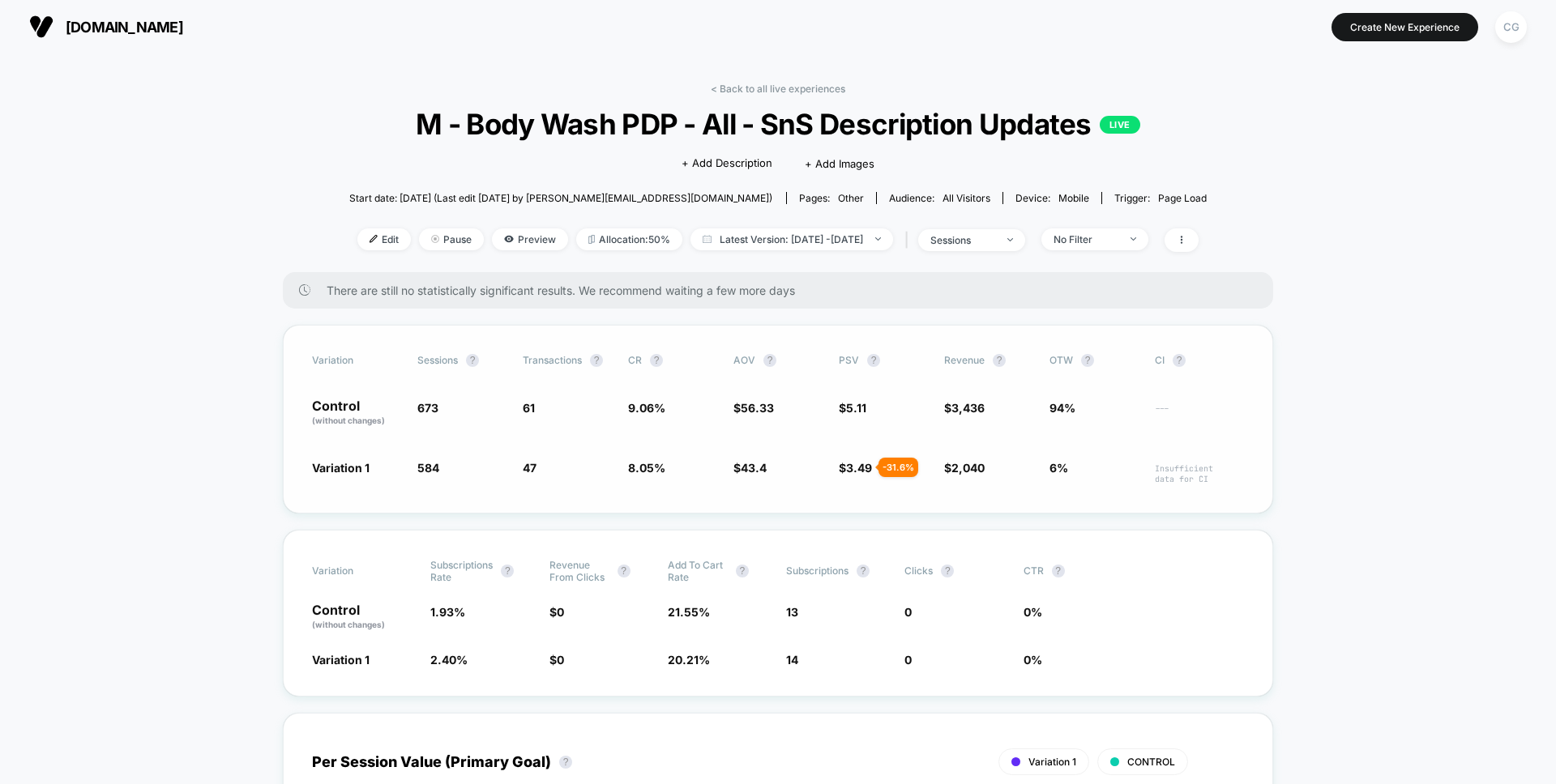
scroll to position [0, 0]
click at [950, 120] on span "M - Body Wash PDP - All - SnS Description Updates LIVE" at bounding box center [778, 126] width 773 height 34
click at [764, 94] on link "< Back to all live experiences" at bounding box center [778, 90] width 135 height 12
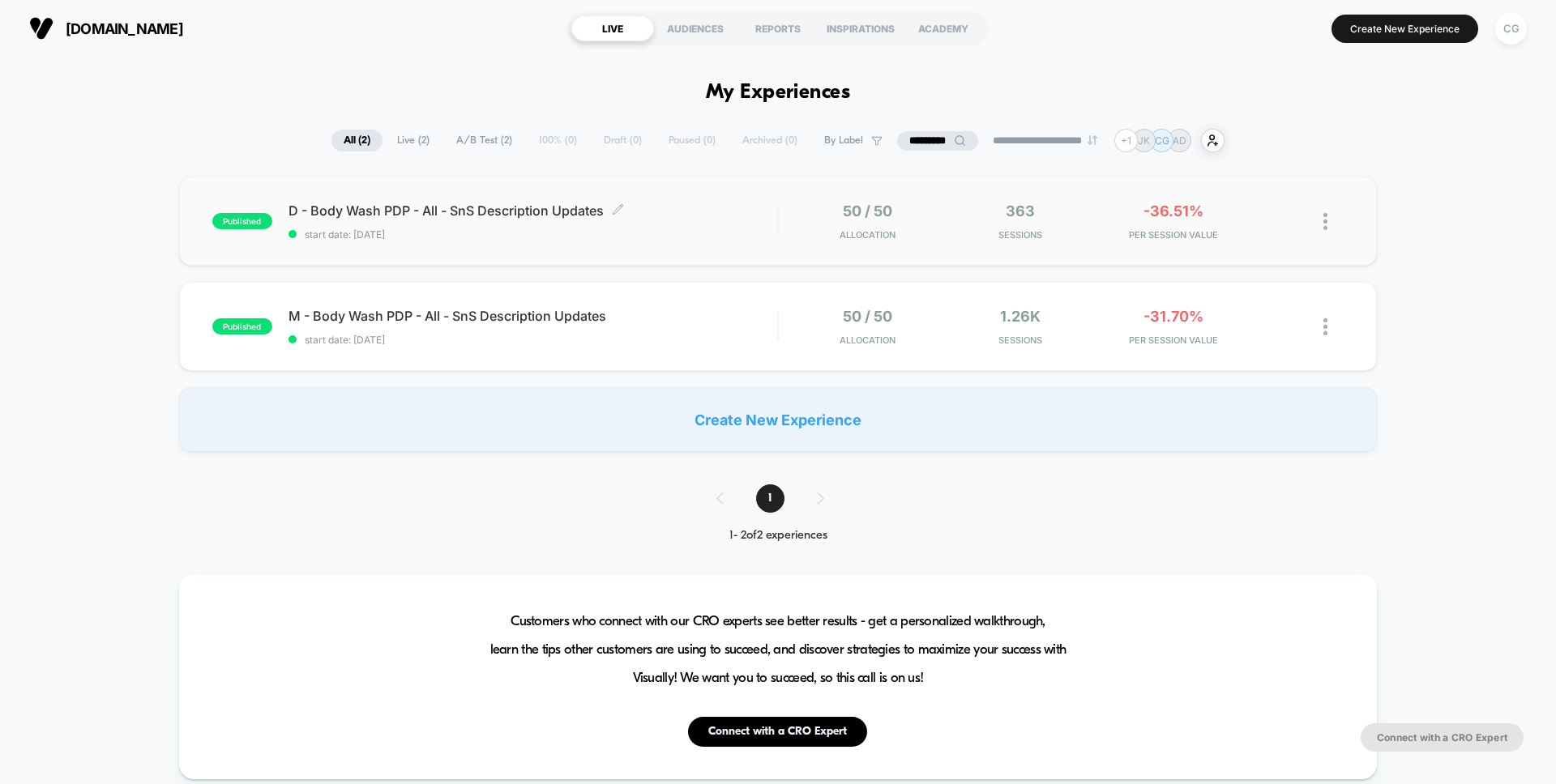
click at [593, 223] on div "D - Body Wash PDP - All - SnS Description Updates Click to edit experience deta…" at bounding box center [533, 222] width 489 height 38
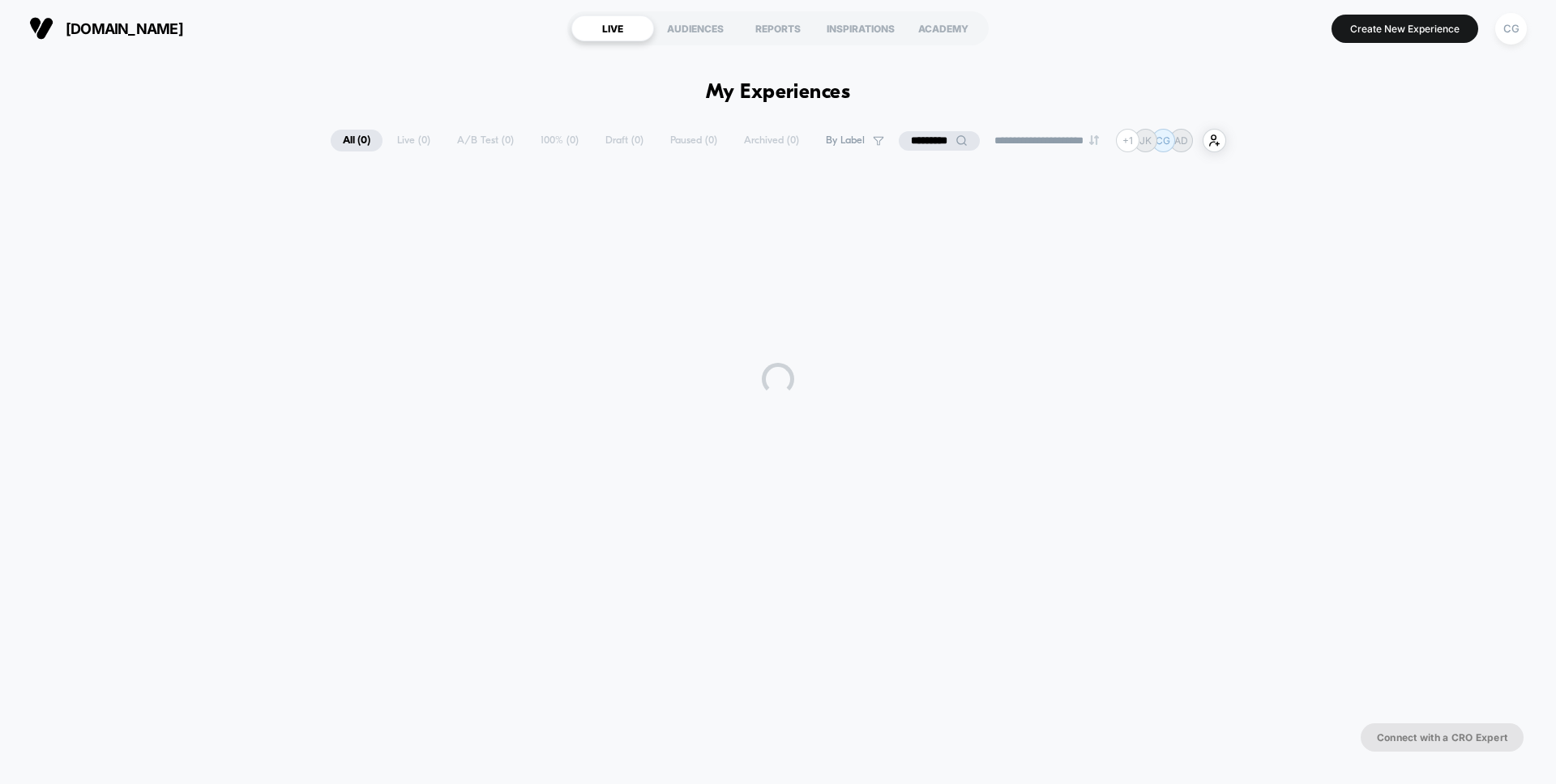
click at [955, 140] on icon at bounding box center [961, 140] width 12 height 12
click at [944, 142] on input "*********" at bounding box center [939, 140] width 162 height 20
paste input "**********"
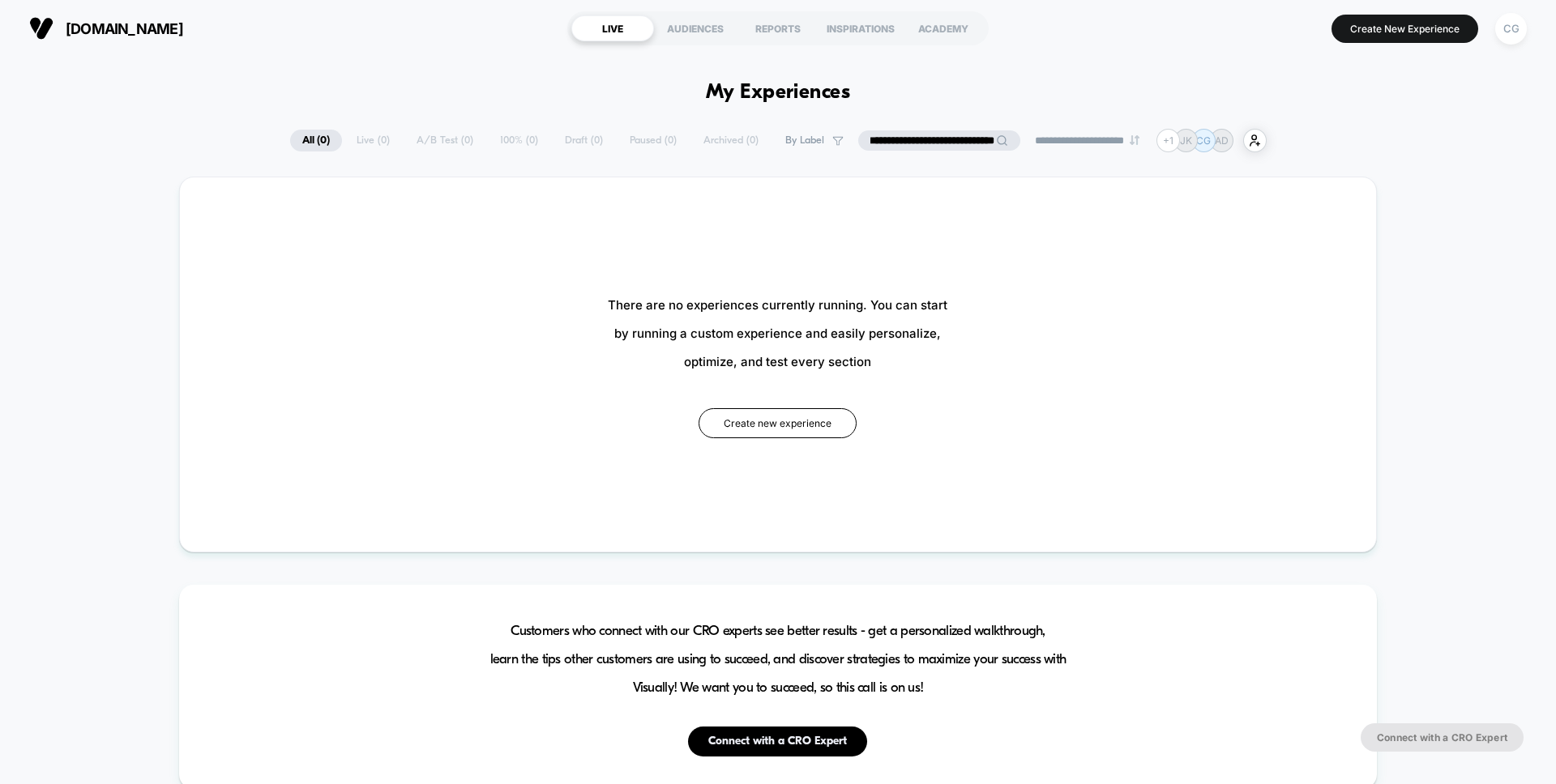
paste input
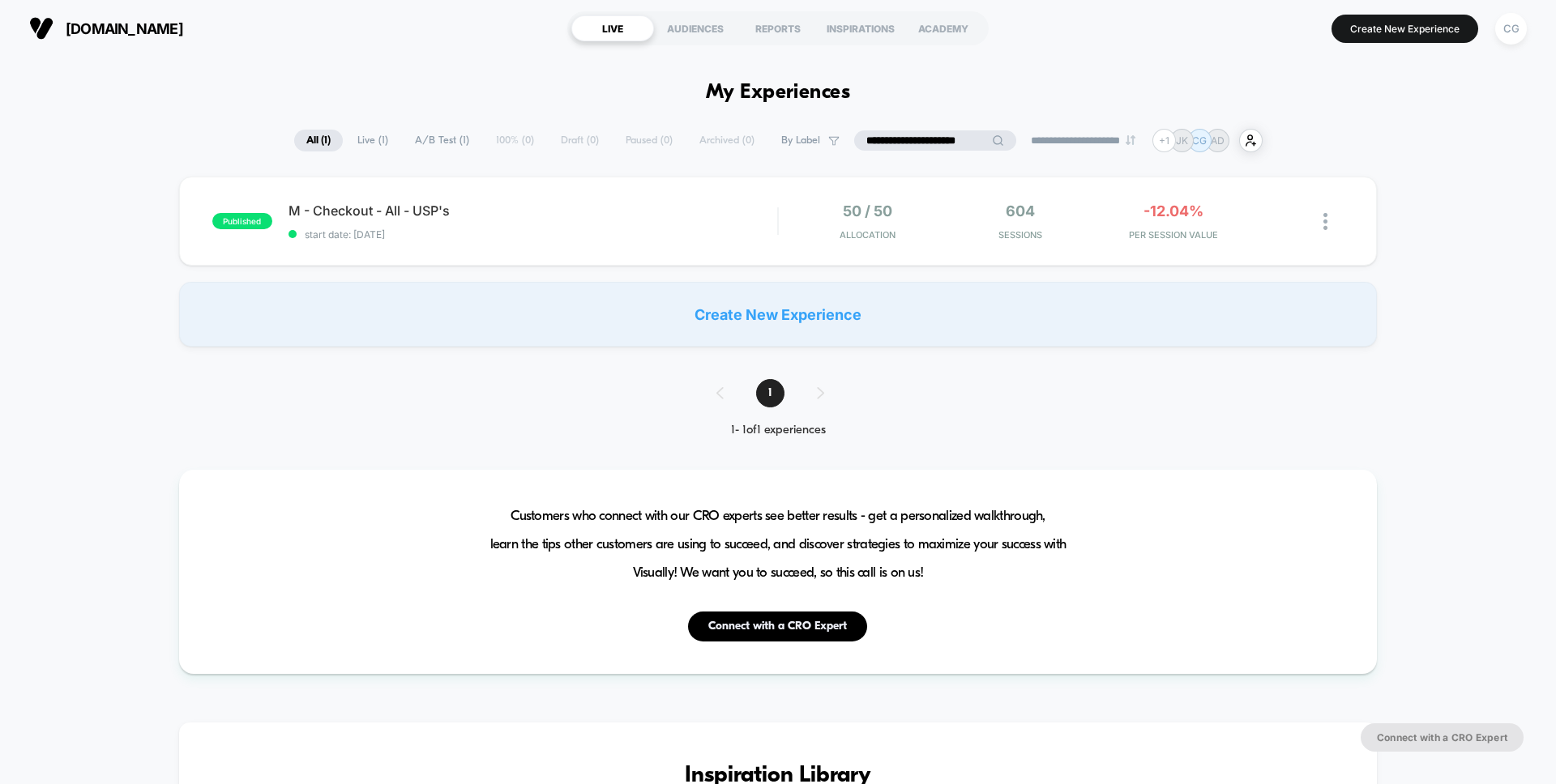
type input "**********"
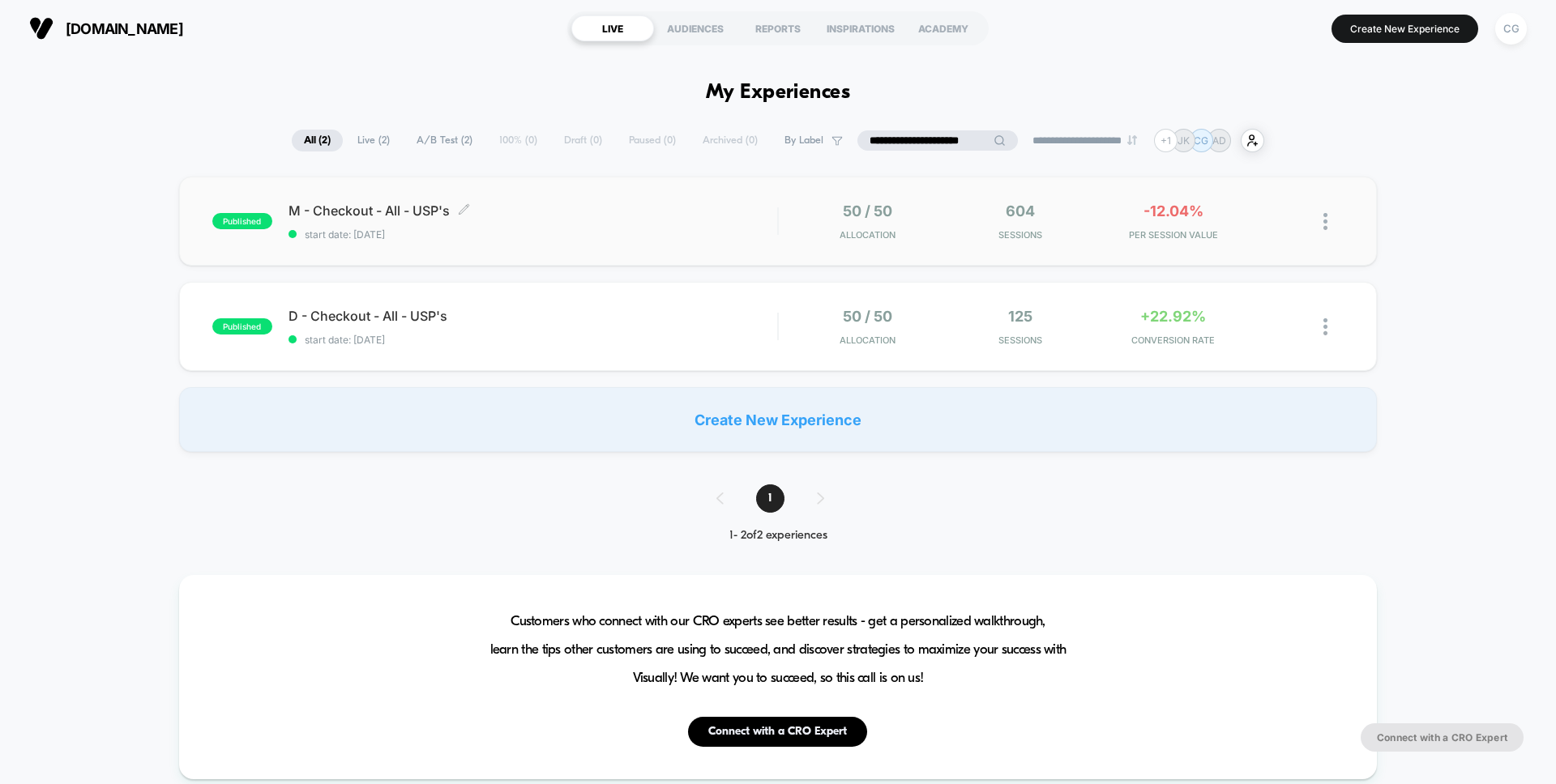
click at [607, 222] on div "M - Checkout - All - USP's Click to edit experience details Click to edit exper…" at bounding box center [533, 222] width 489 height 38
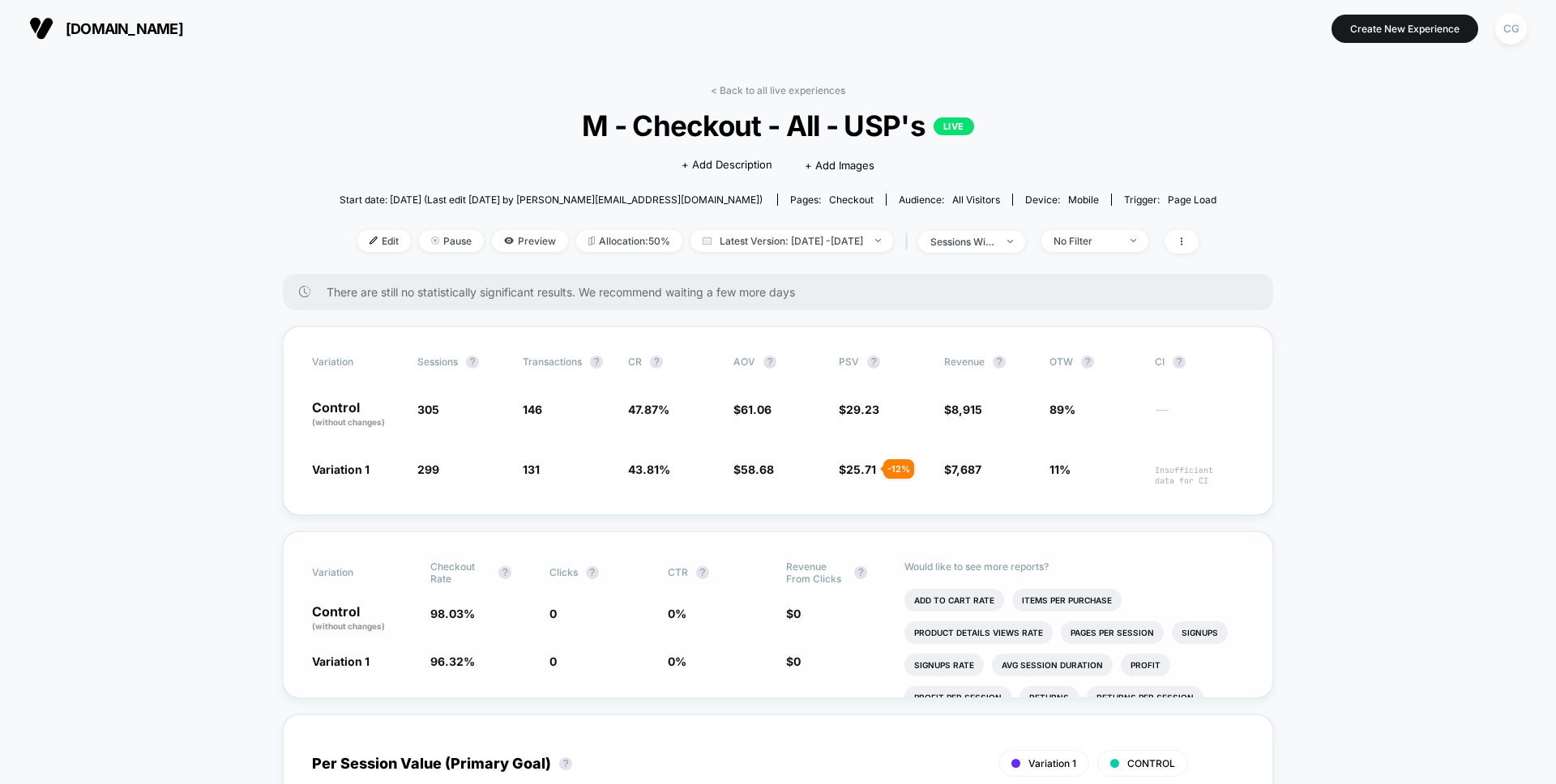
click at [559, 656] on span "0" at bounding box center [600, 661] width 102 height 16
click at [530, 431] on div "Variation Sessions ? Transactions ? CR ? AOV ? PSV ? Revenue ? OTW ? CI ? Contr…" at bounding box center [778, 421] width 991 height 189
click at [522, 490] on div "Variation Sessions ? Transactions ? CR ? AOV ? PSV ? Revenue ? OTW ? CI ? Contr…" at bounding box center [778, 421] width 991 height 189
click at [565, 467] on span "131 - 8.5 %" at bounding box center [566, 474] width 89 height 25
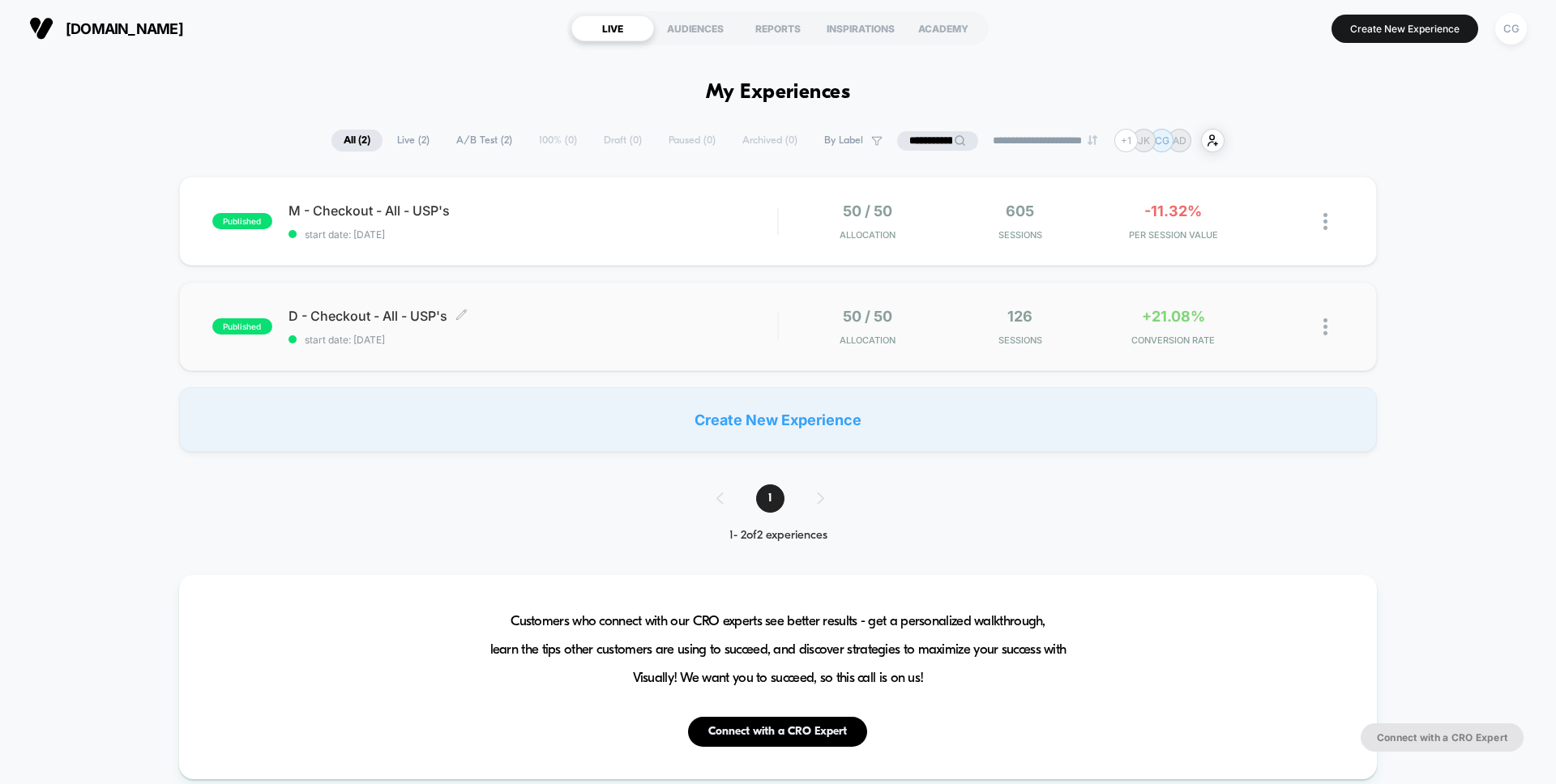
click at [623, 325] on div "D - Checkout - All - USP's Click to edit experience details Click to edit exper…" at bounding box center [533, 327] width 489 height 38
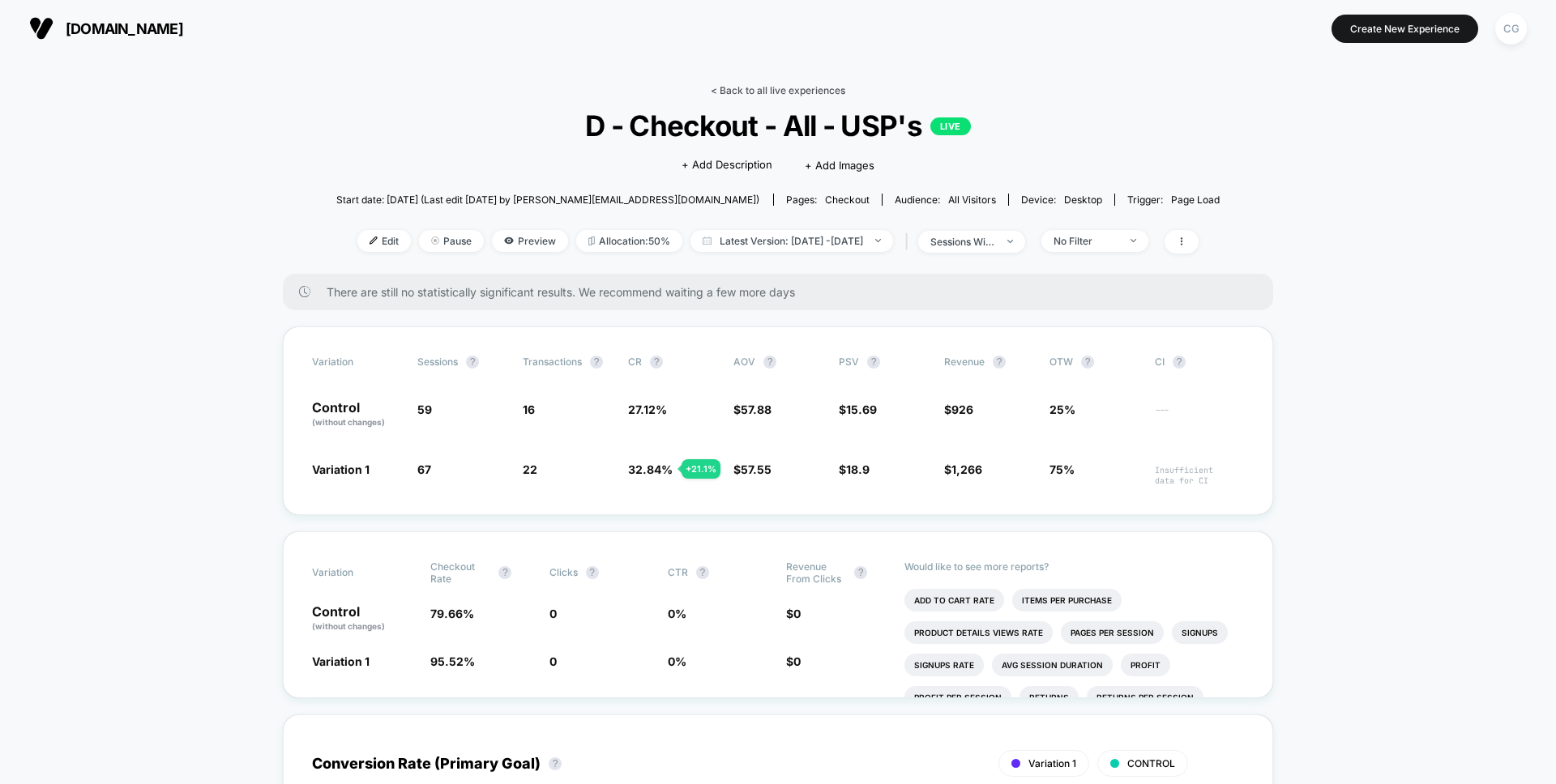
click at [794, 87] on link "< Back to all live experiences" at bounding box center [778, 90] width 135 height 12
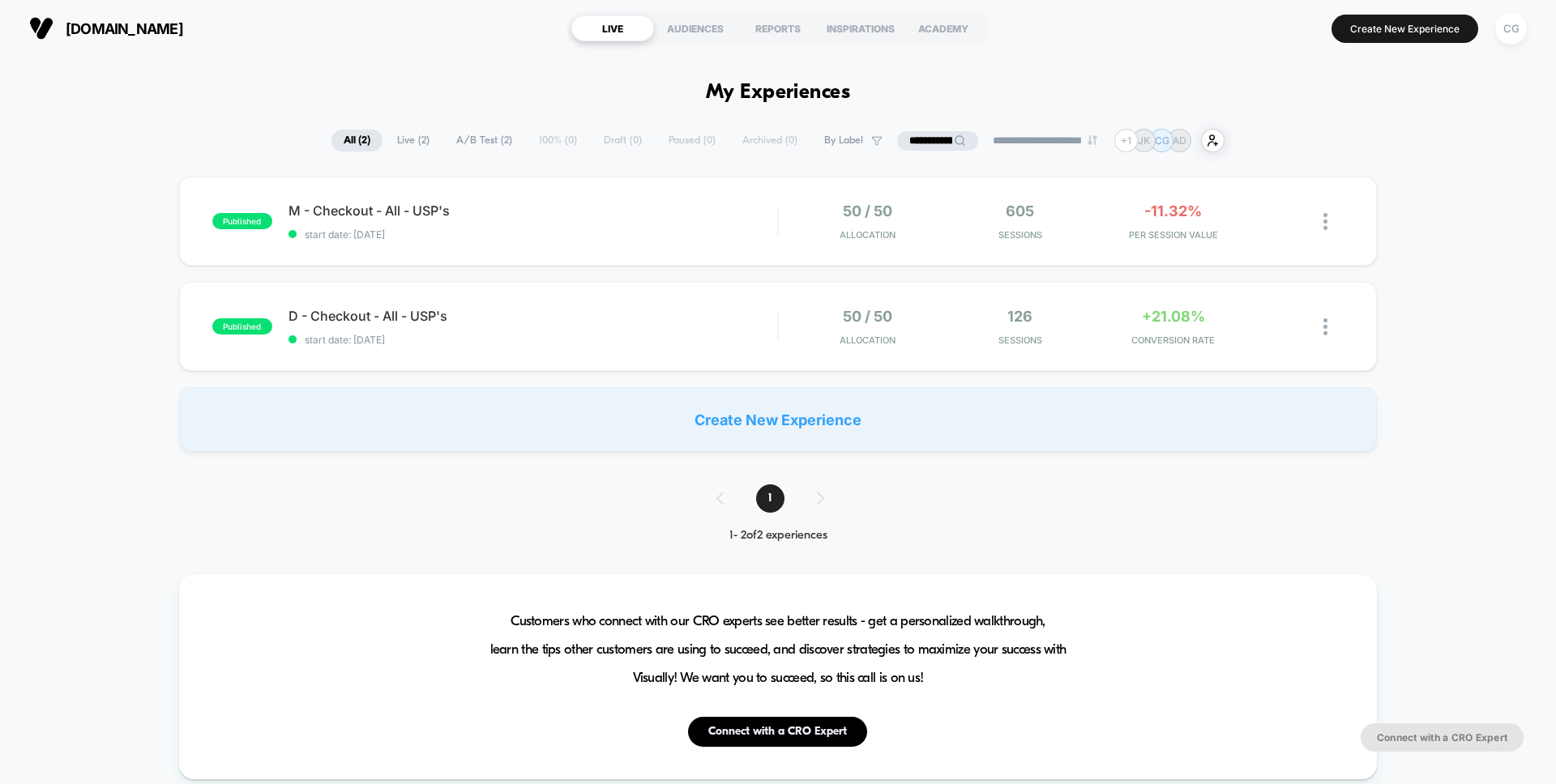
click at [903, 145] on input "**********" at bounding box center [937, 140] width 81 height 19
click at [871, 139] on input "**********" at bounding box center [938, 140] width 162 height 19
paste input
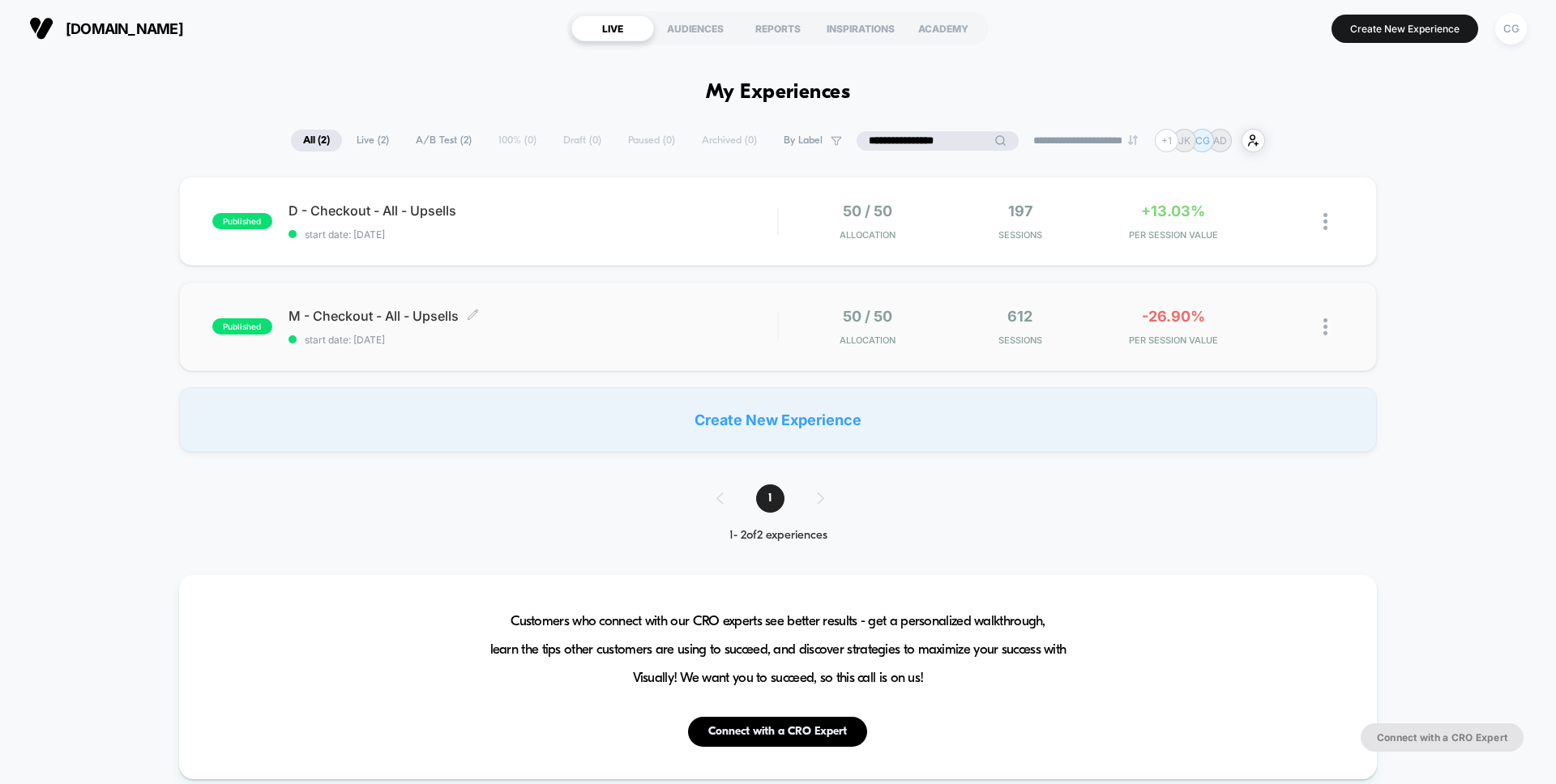
type input "**********"
click at [721, 339] on span "start date: [DATE]" at bounding box center [533, 340] width 489 height 12
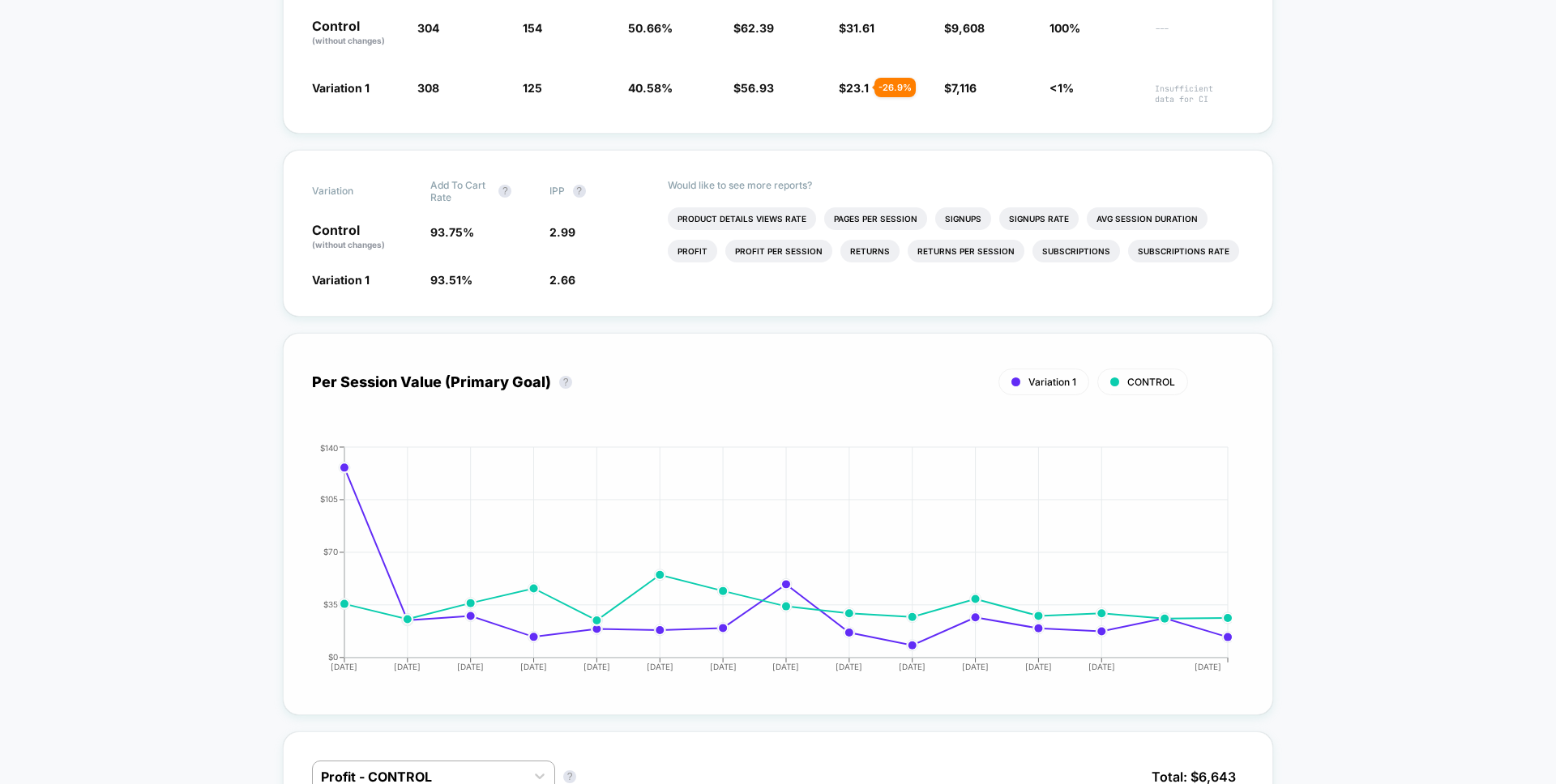
scroll to position [386, 0]
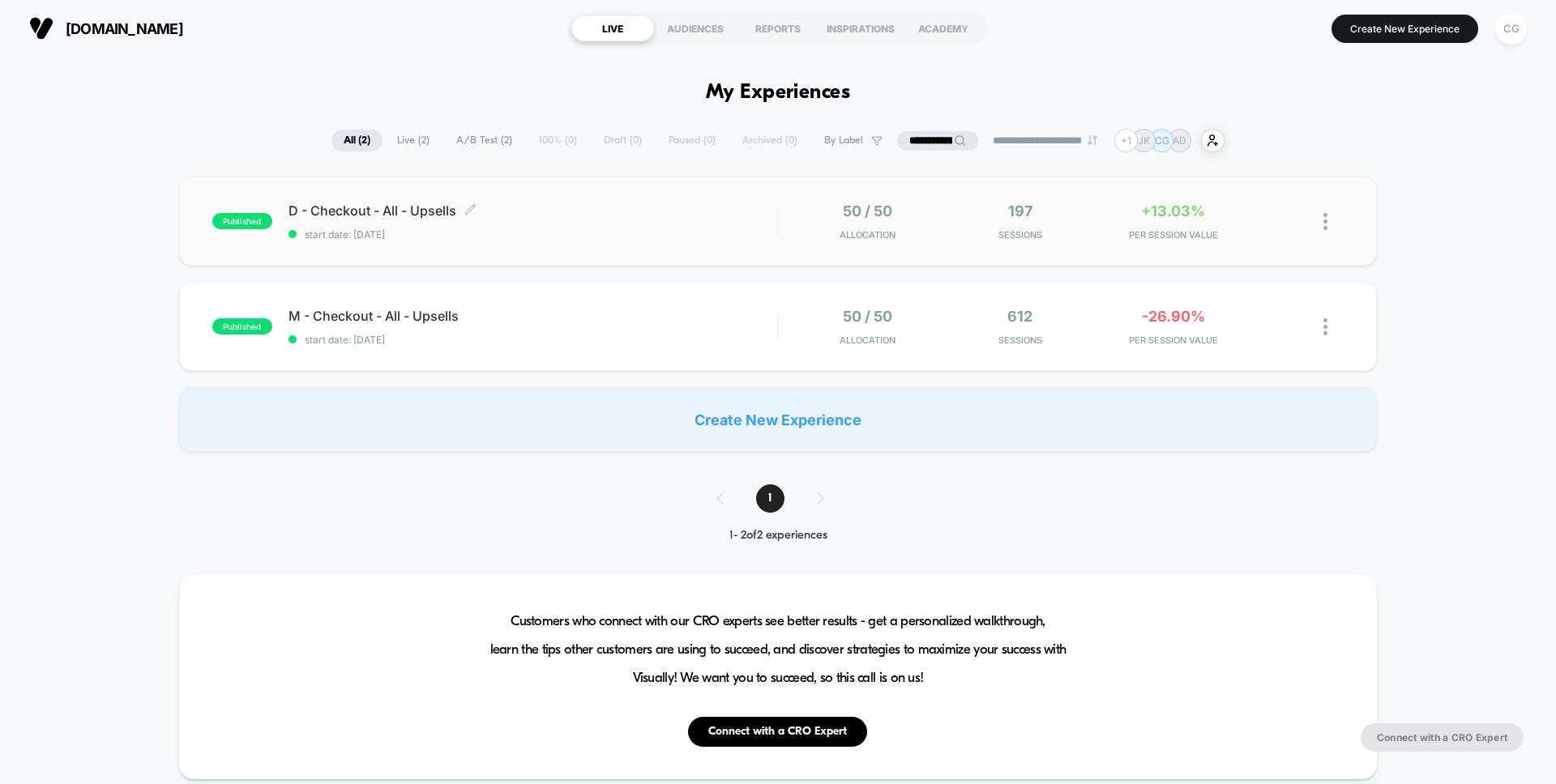
click at [671, 232] on span "start date: [DATE]" at bounding box center [533, 234] width 489 height 12
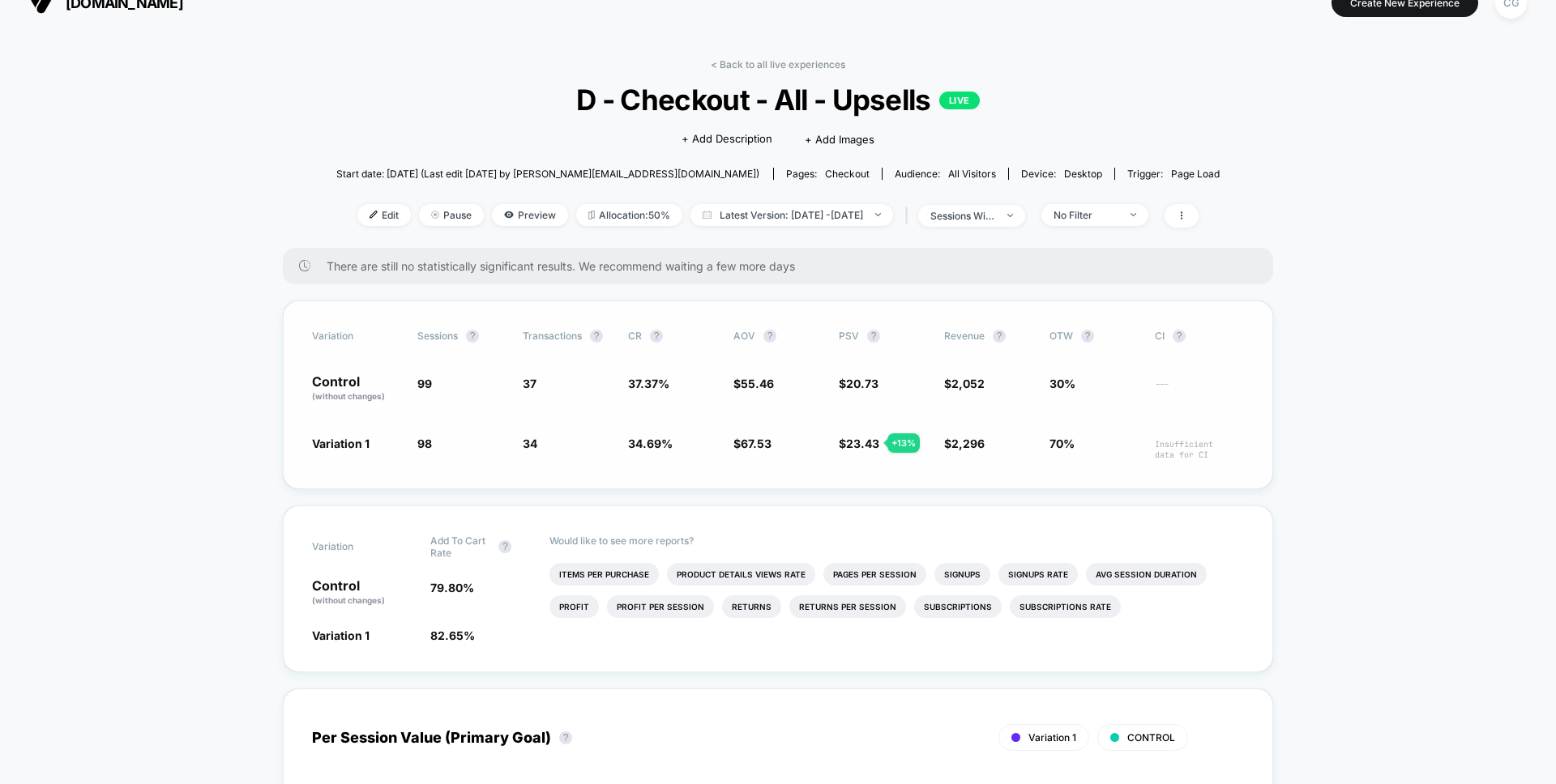
scroll to position [24, 0]
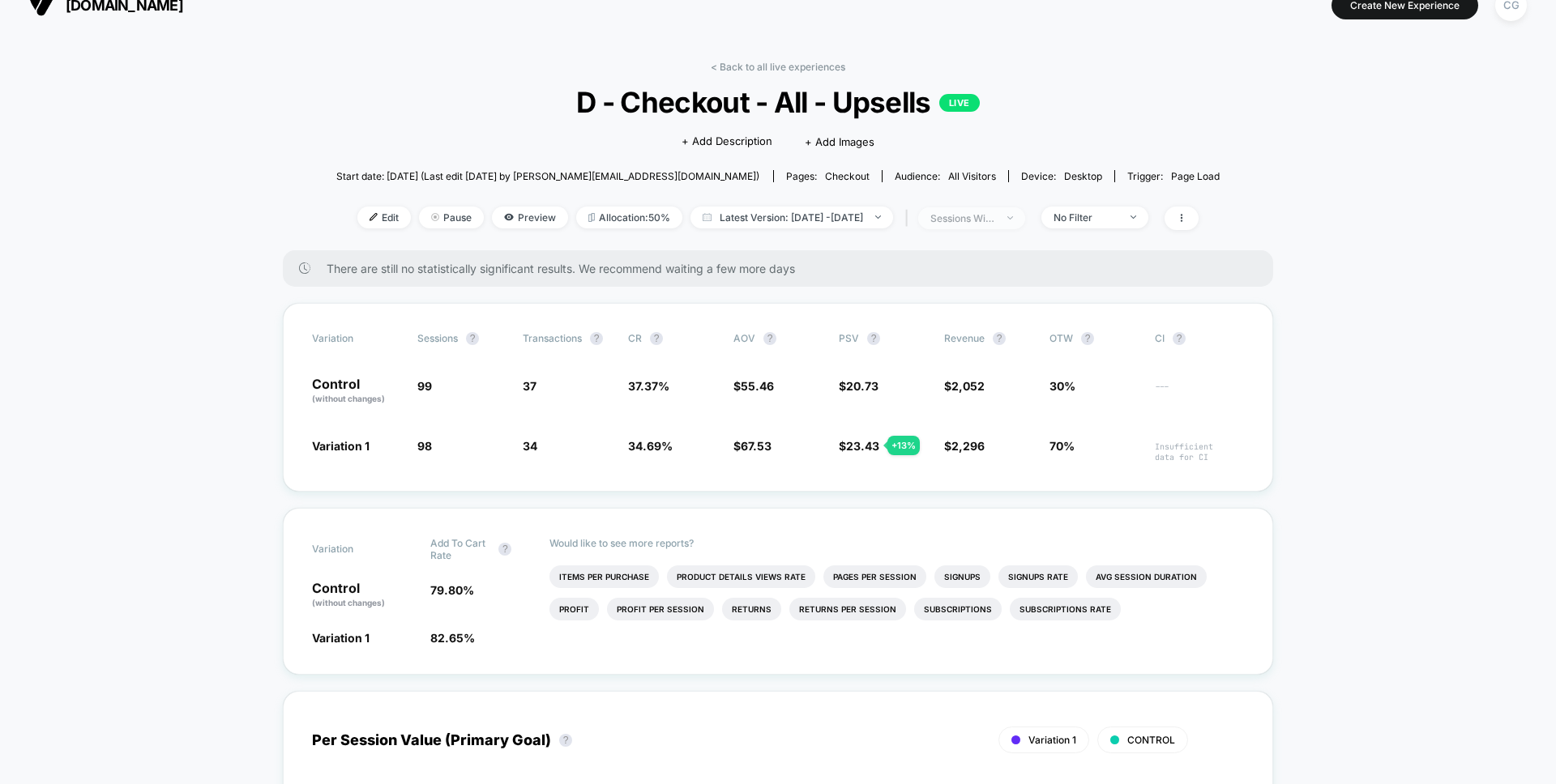
click at [1025, 222] on span "sessions with impression" at bounding box center [971, 218] width 107 height 22
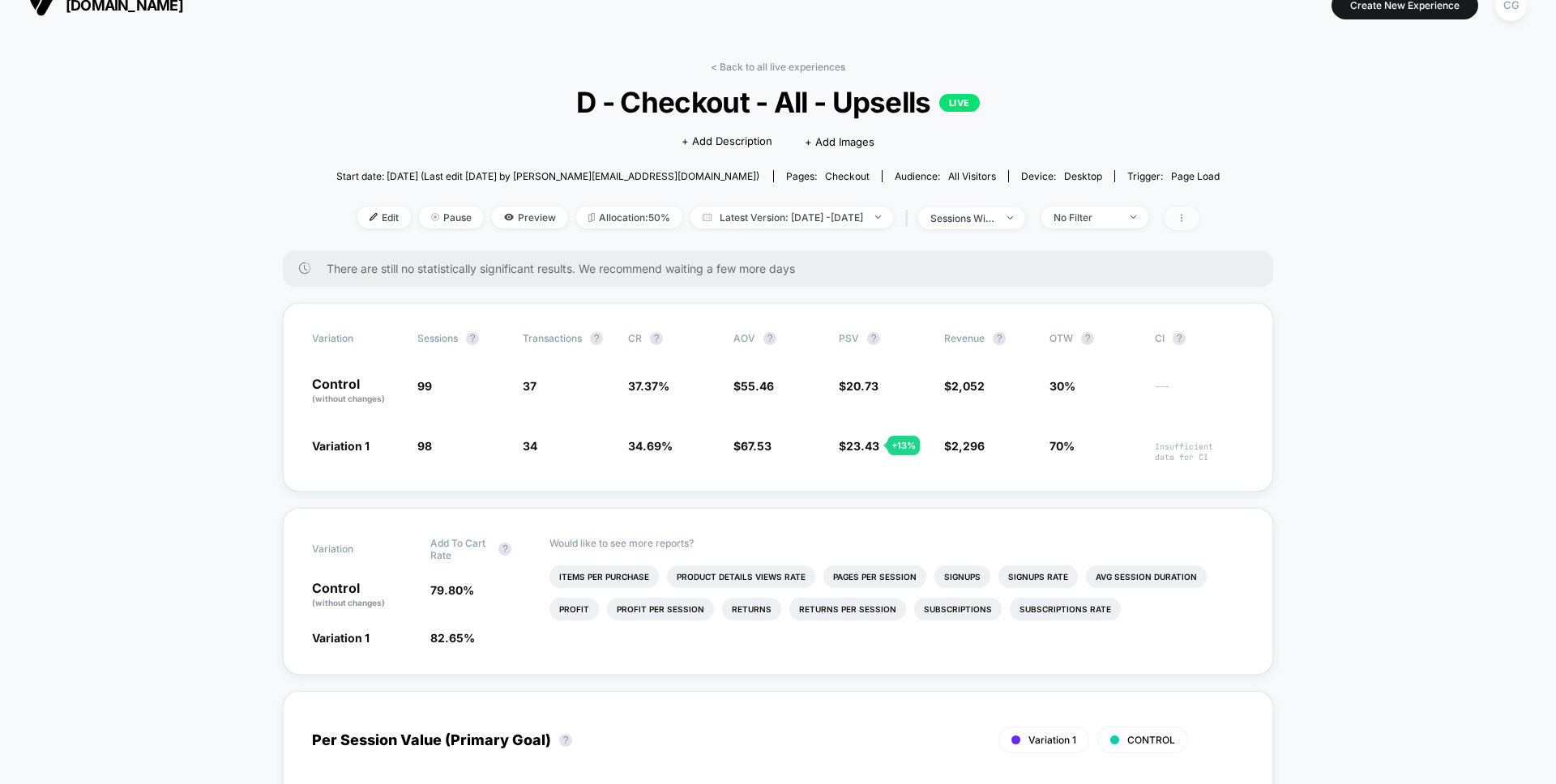
click at [1199, 220] on span at bounding box center [1182, 218] width 34 height 24
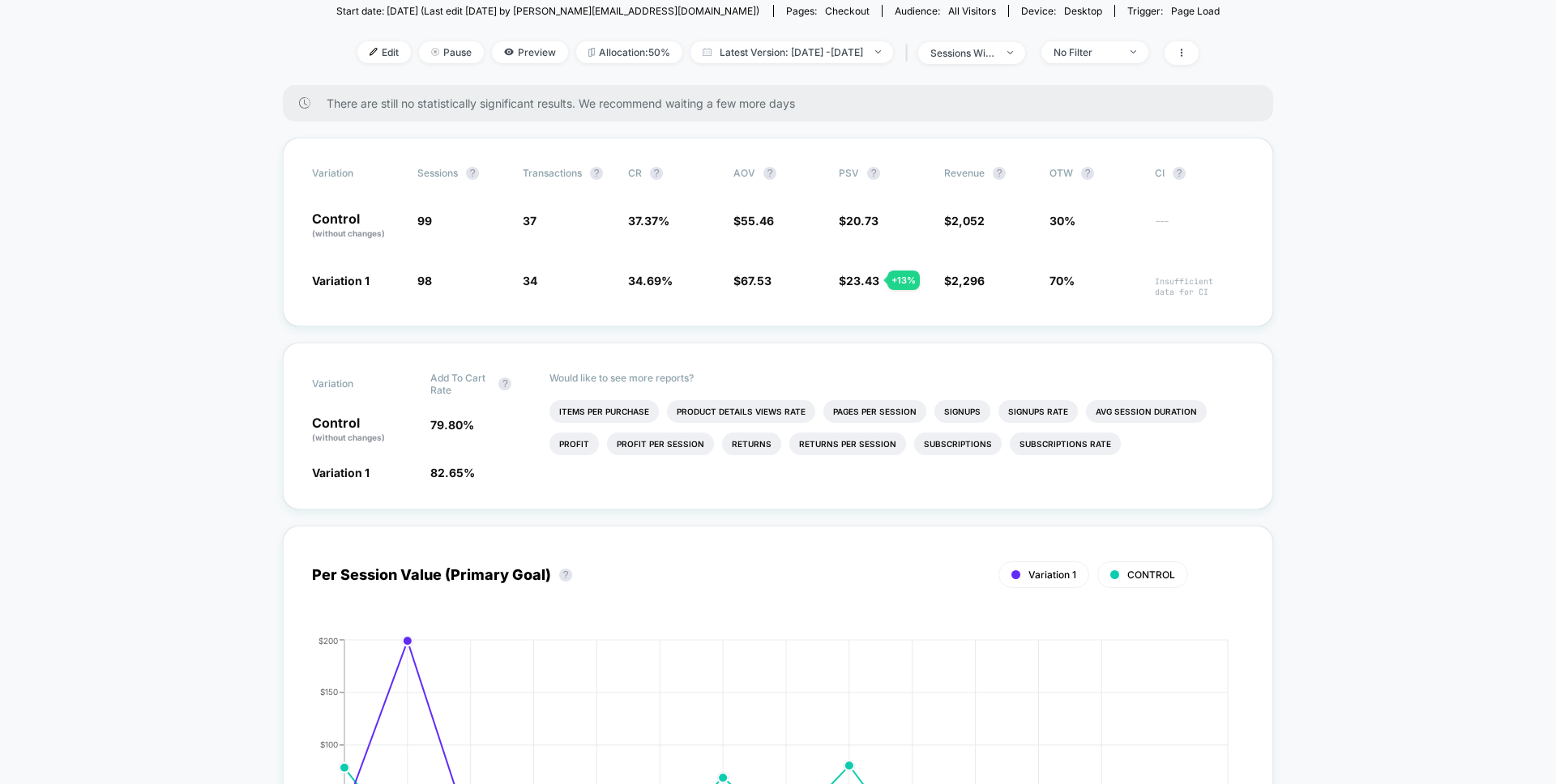
scroll to position [0, 0]
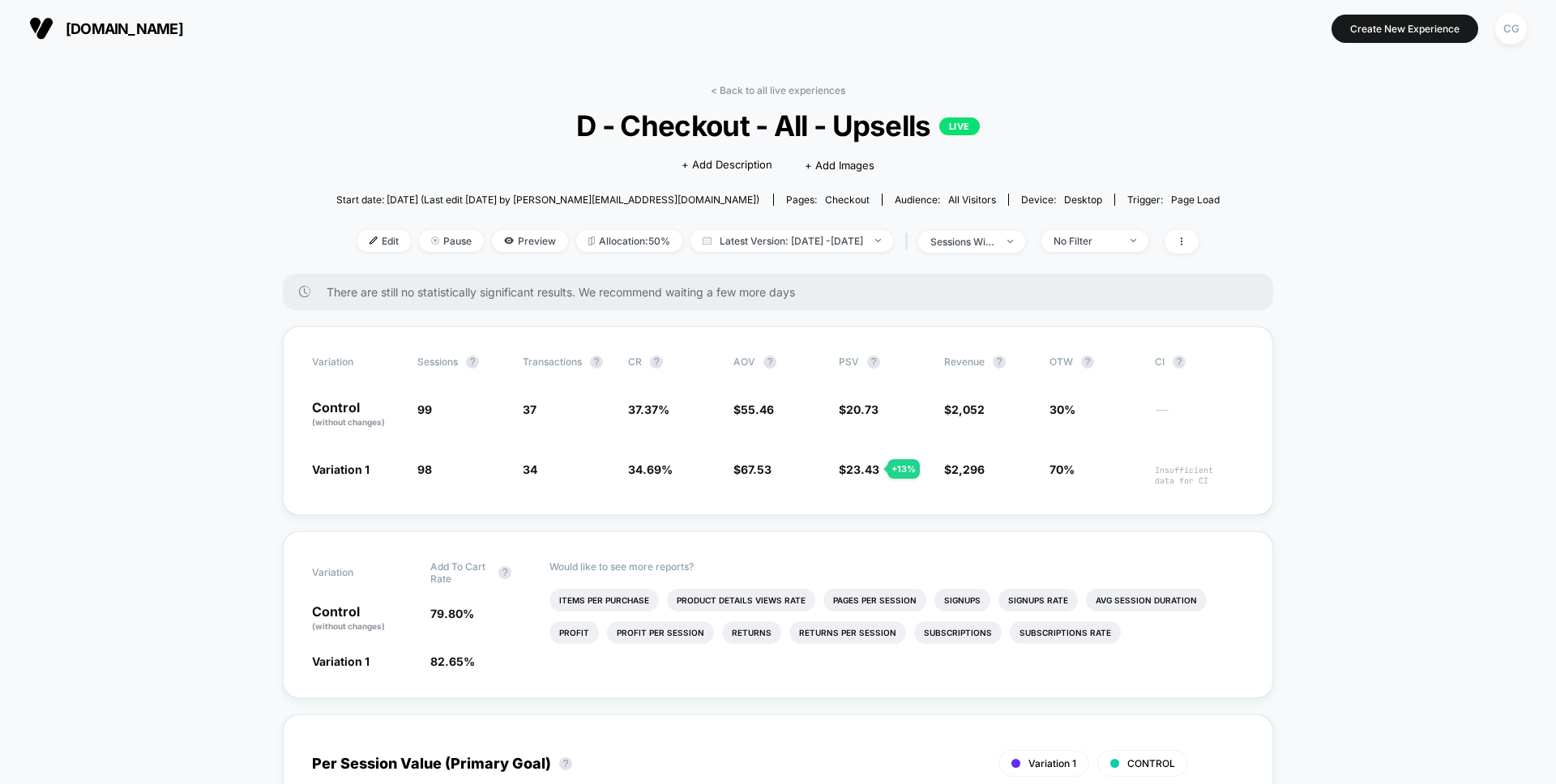
click at [842, 131] on span "D - Checkout - All - Upsells LIVE" at bounding box center [778, 126] width 795 height 34
click at [792, 88] on link "< Back to all live experiences" at bounding box center [778, 90] width 135 height 12
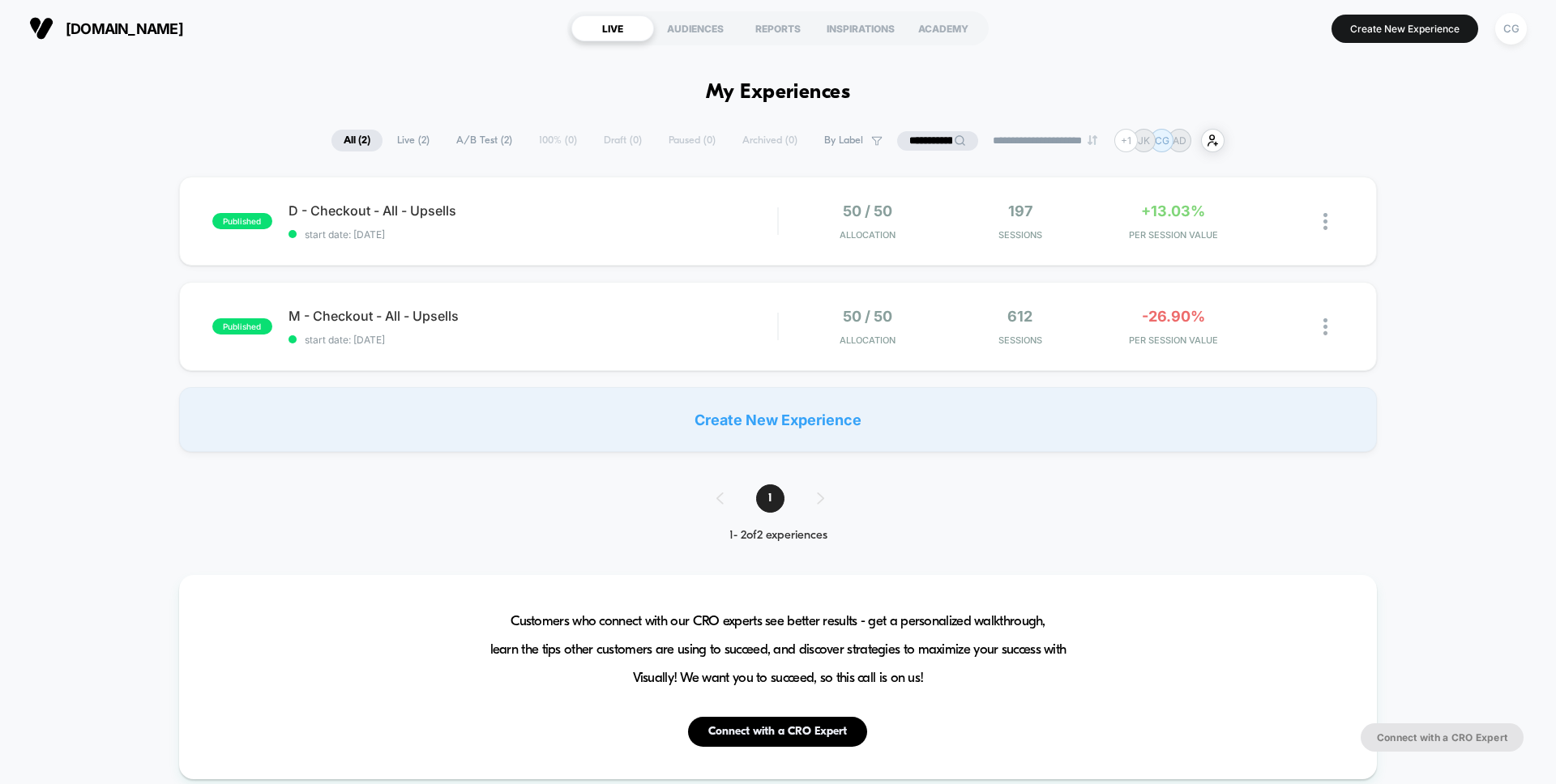
click at [936, 143] on input "**********" at bounding box center [937, 140] width 81 height 19
click at [938, 141] on input "**********" at bounding box center [938, 140] width 162 height 19
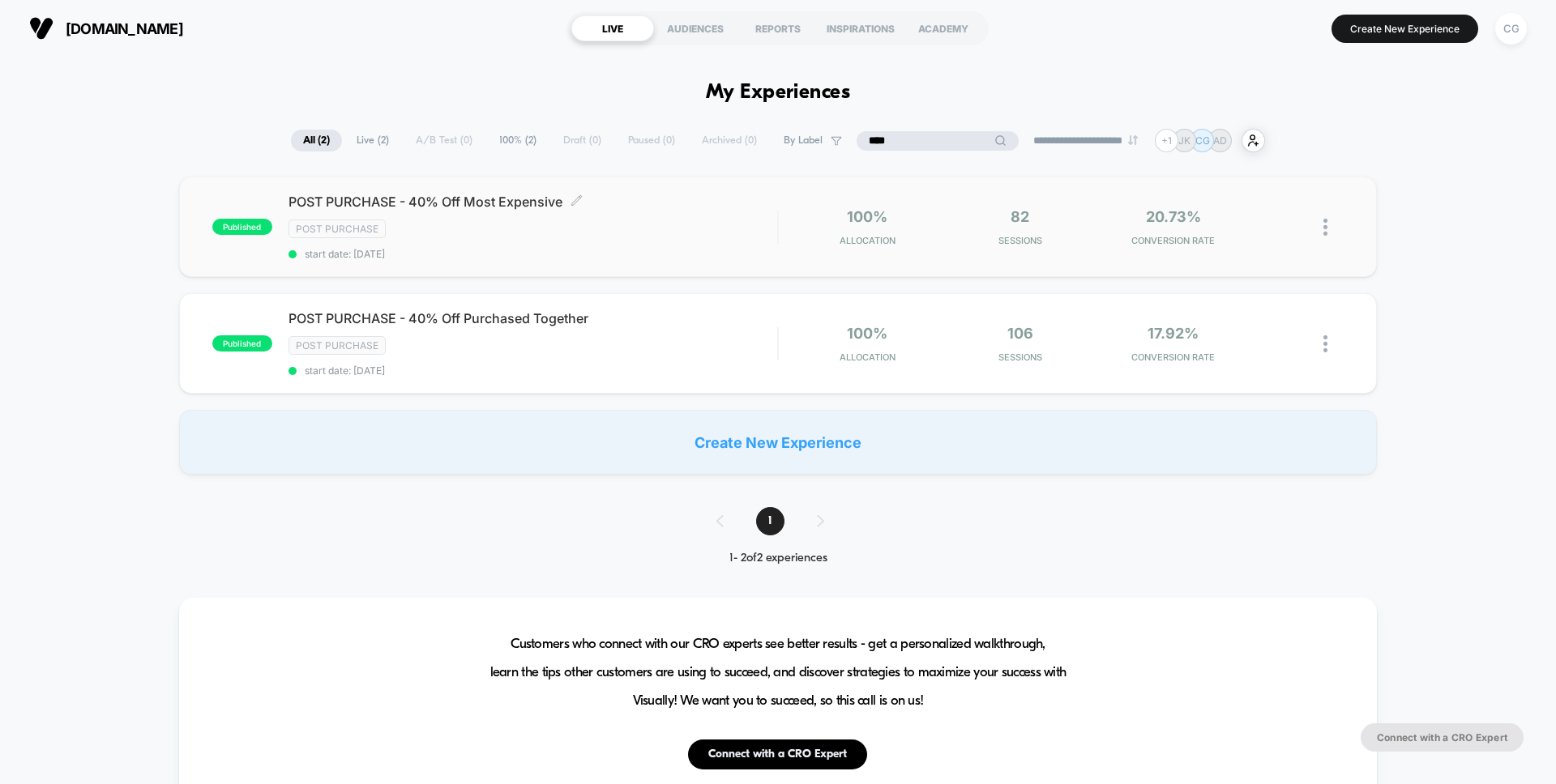
type input "****"
click at [674, 244] on div "POST PURCHASE - 40% Off Most Expensive Click to edit experience details Click t…" at bounding box center [533, 227] width 489 height 67
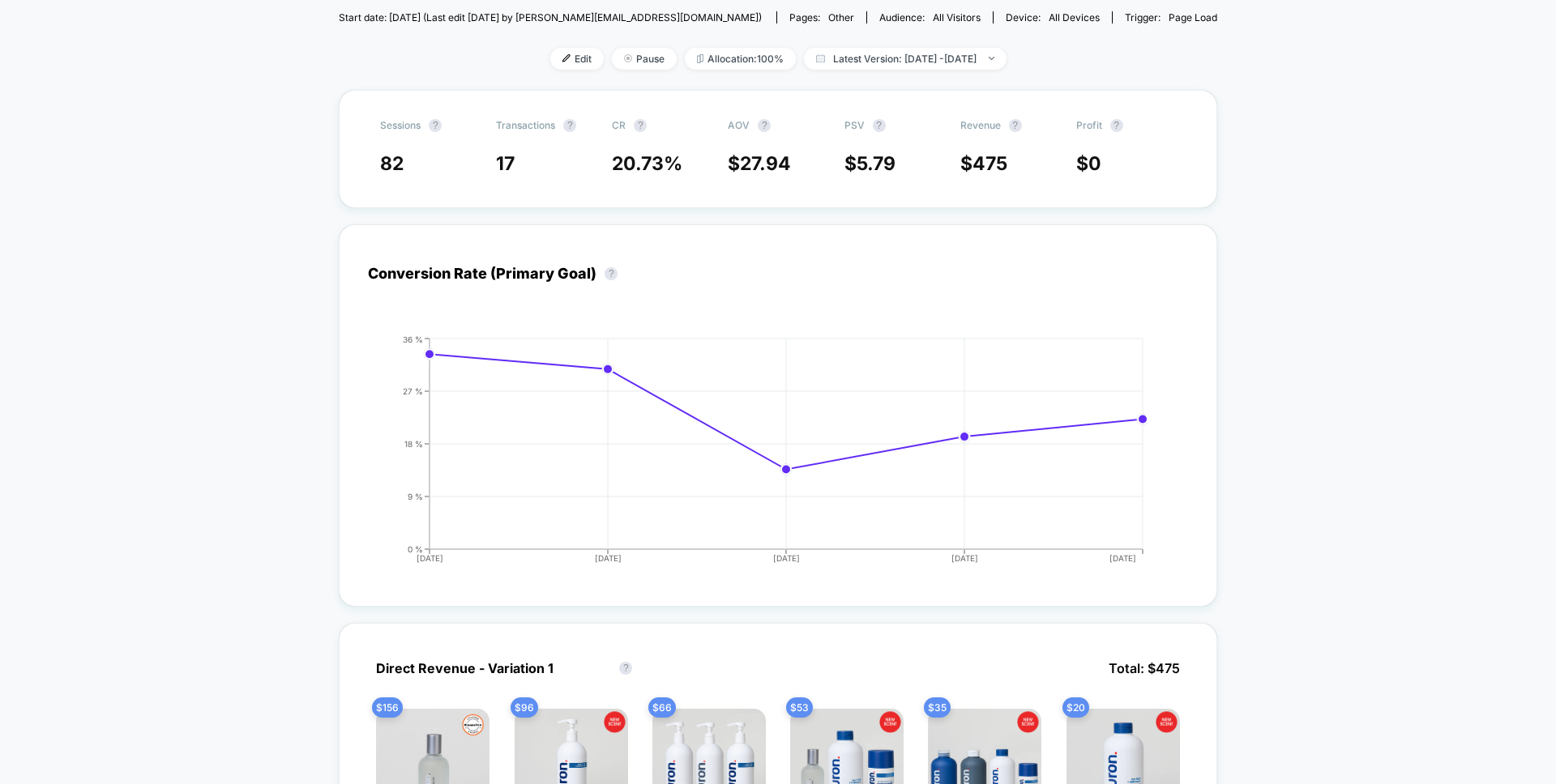
scroll to position [127, 0]
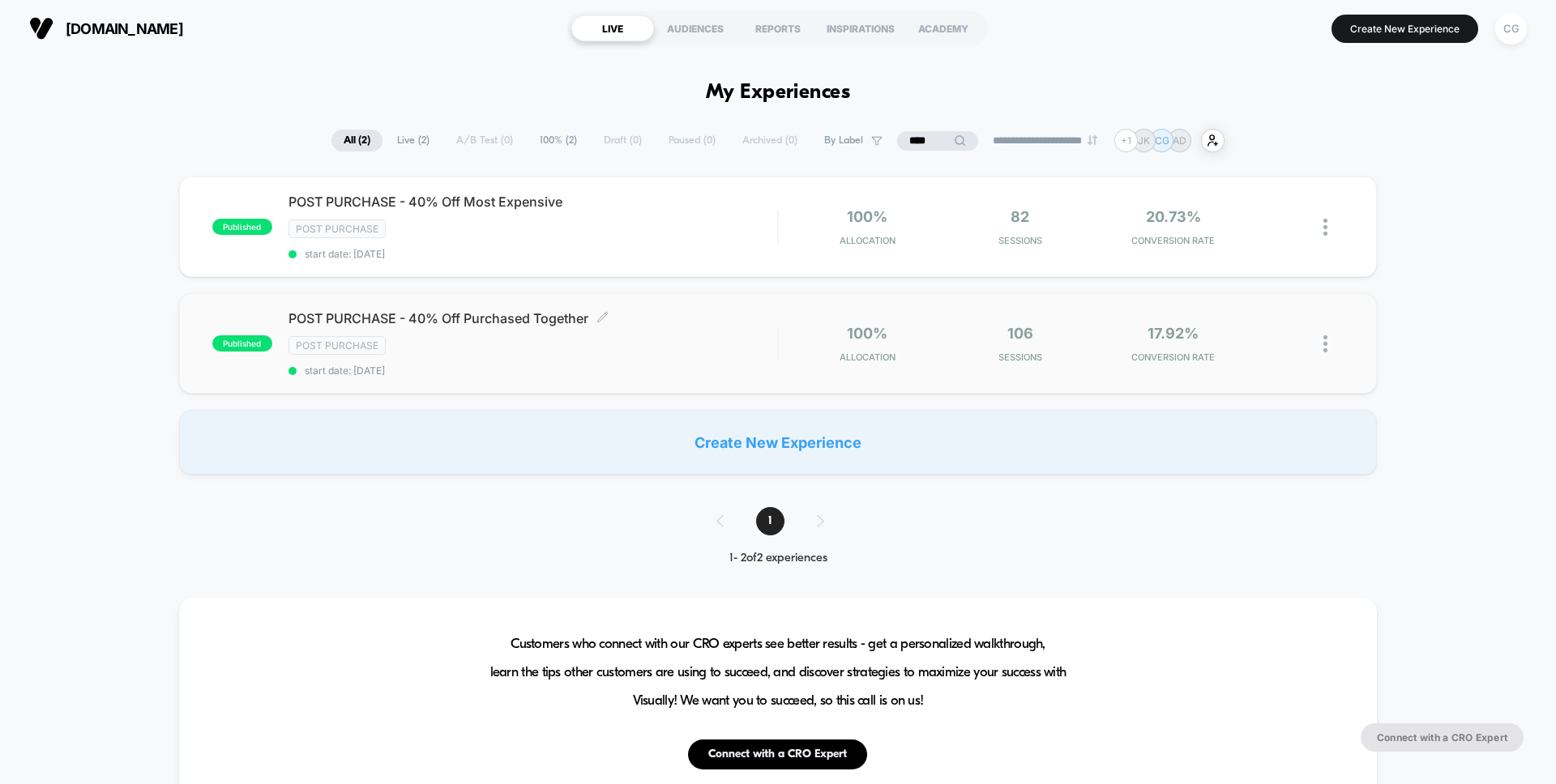
click at [680, 349] on div "Post Purchase" at bounding box center [533, 346] width 489 height 19
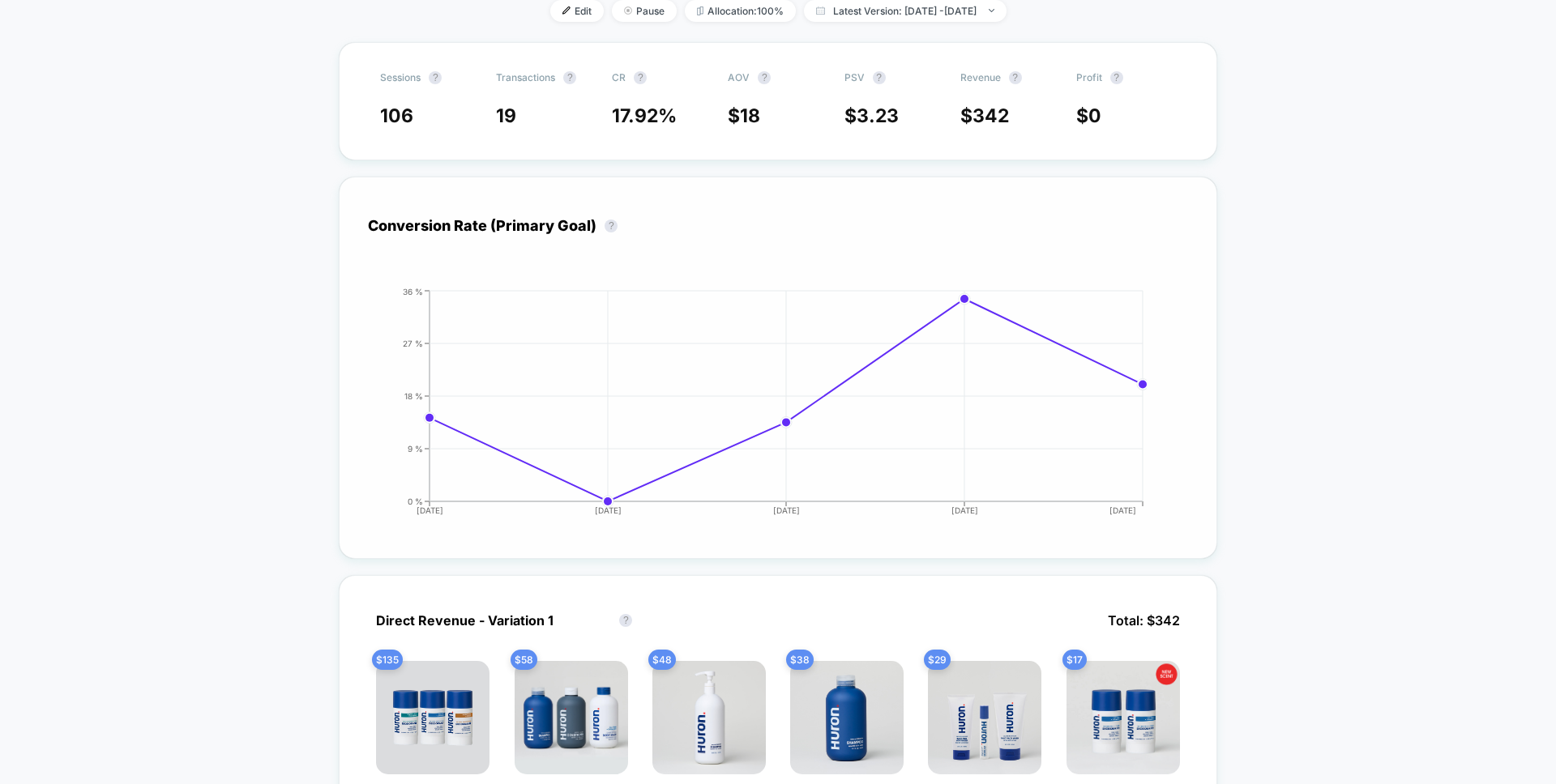
scroll to position [288, 0]
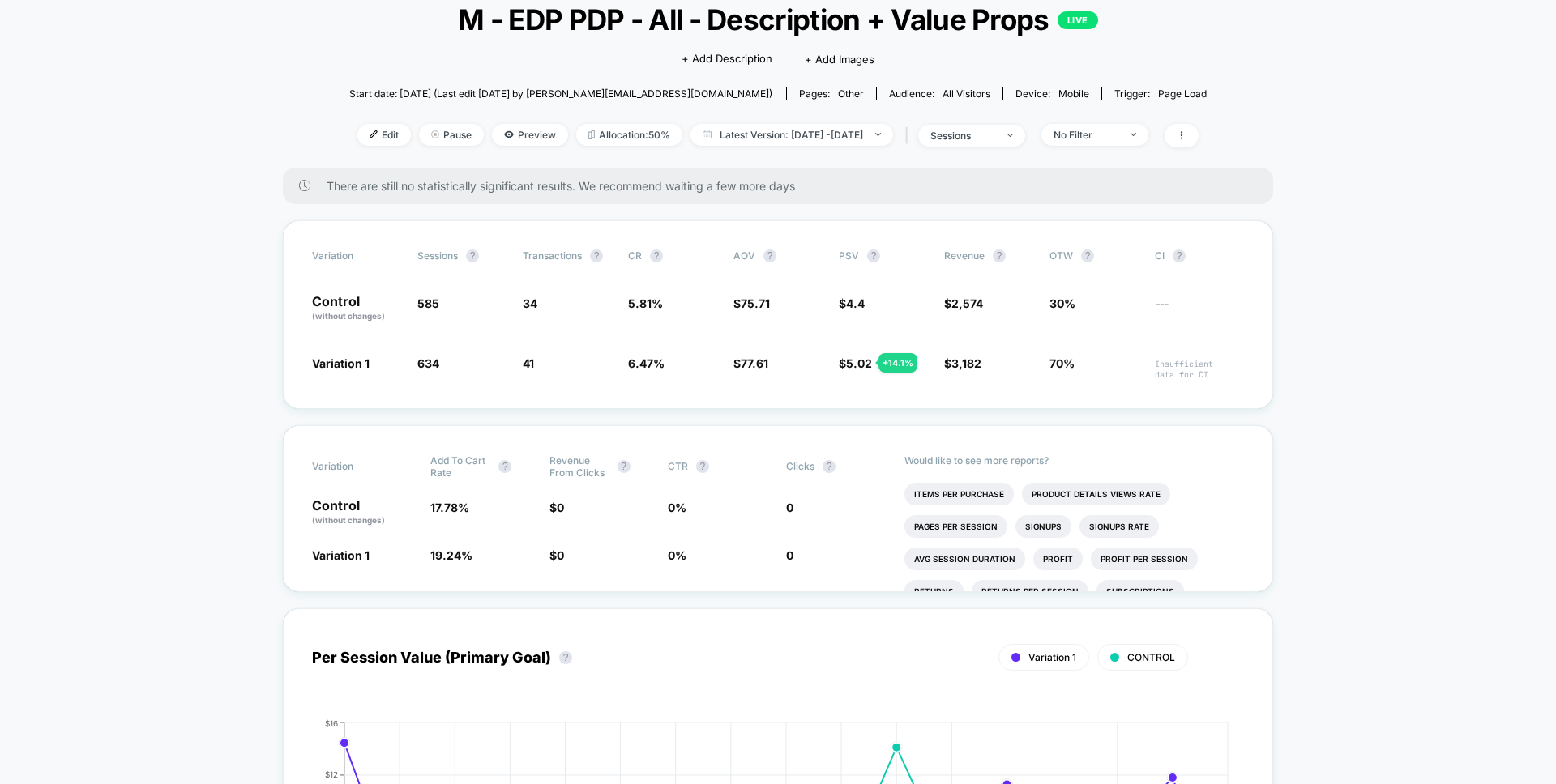
scroll to position [110, 0]
